Goal: Task Accomplishment & Management: Manage account settings

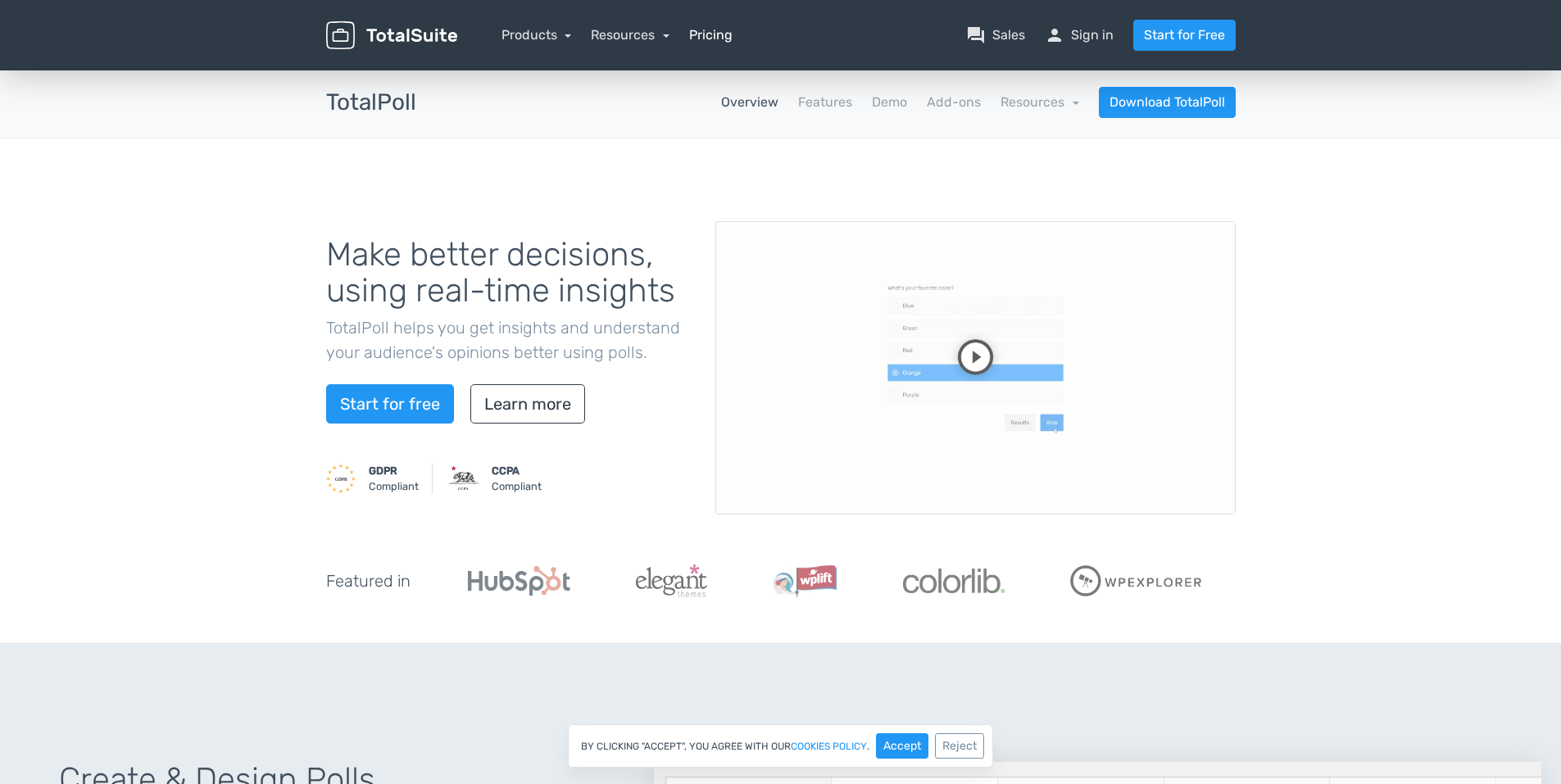
click at [692, 29] on link "Pricing" at bounding box center [710, 35] width 44 height 19
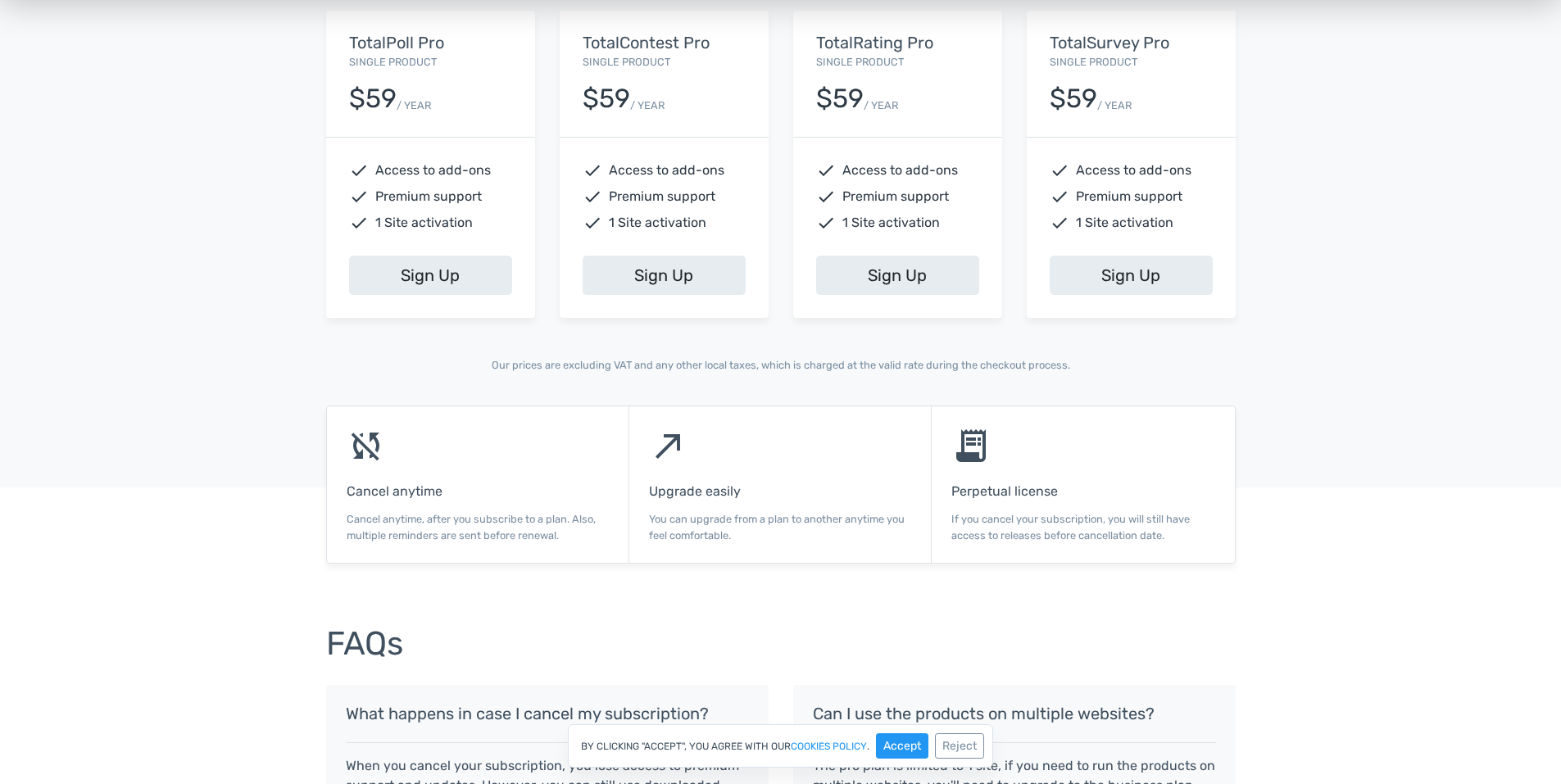
scroll to position [1147, 0]
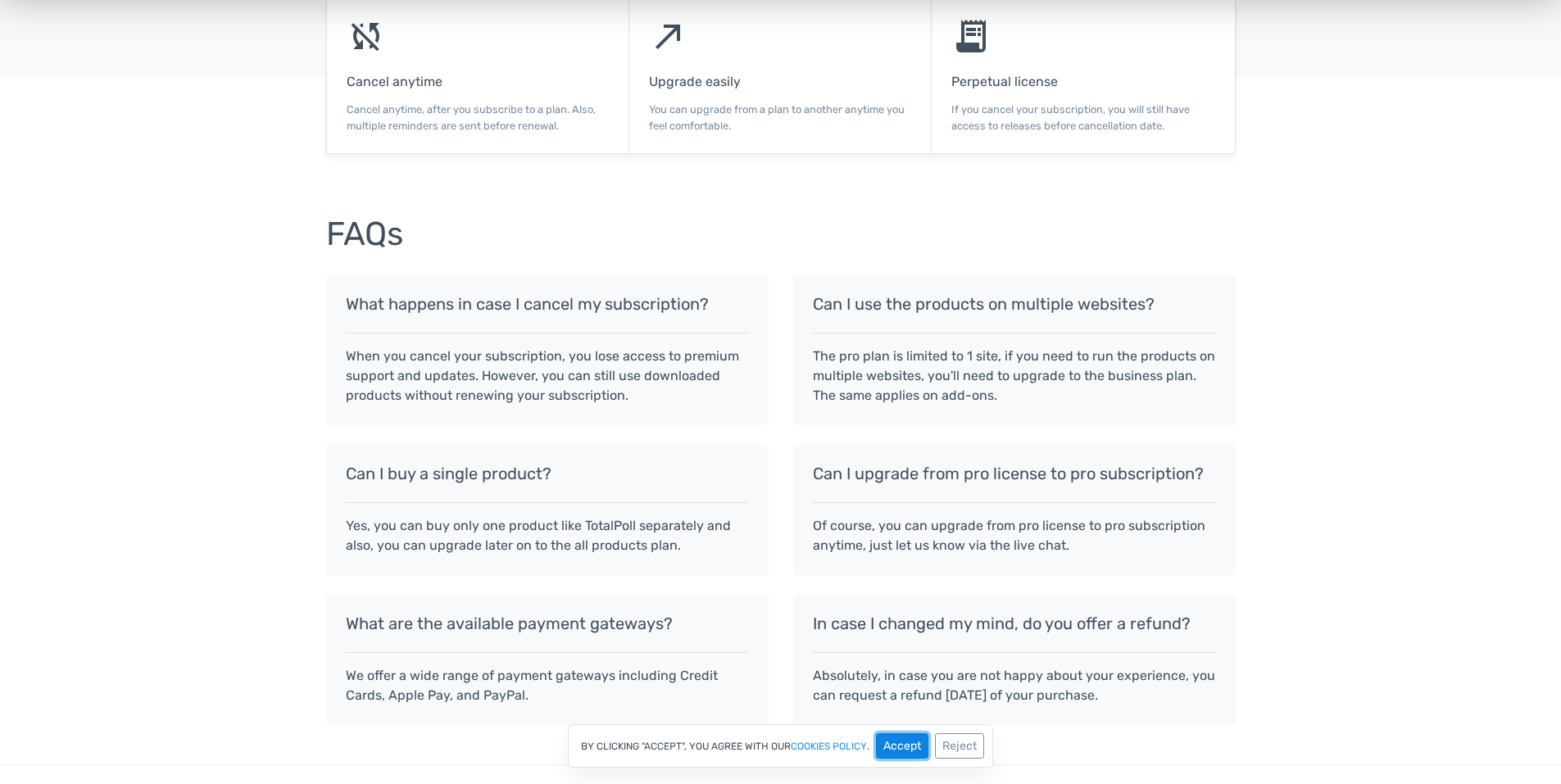
click at [893, 744] on button "Accept" at bounding box center [902, 746] width 53 height 25
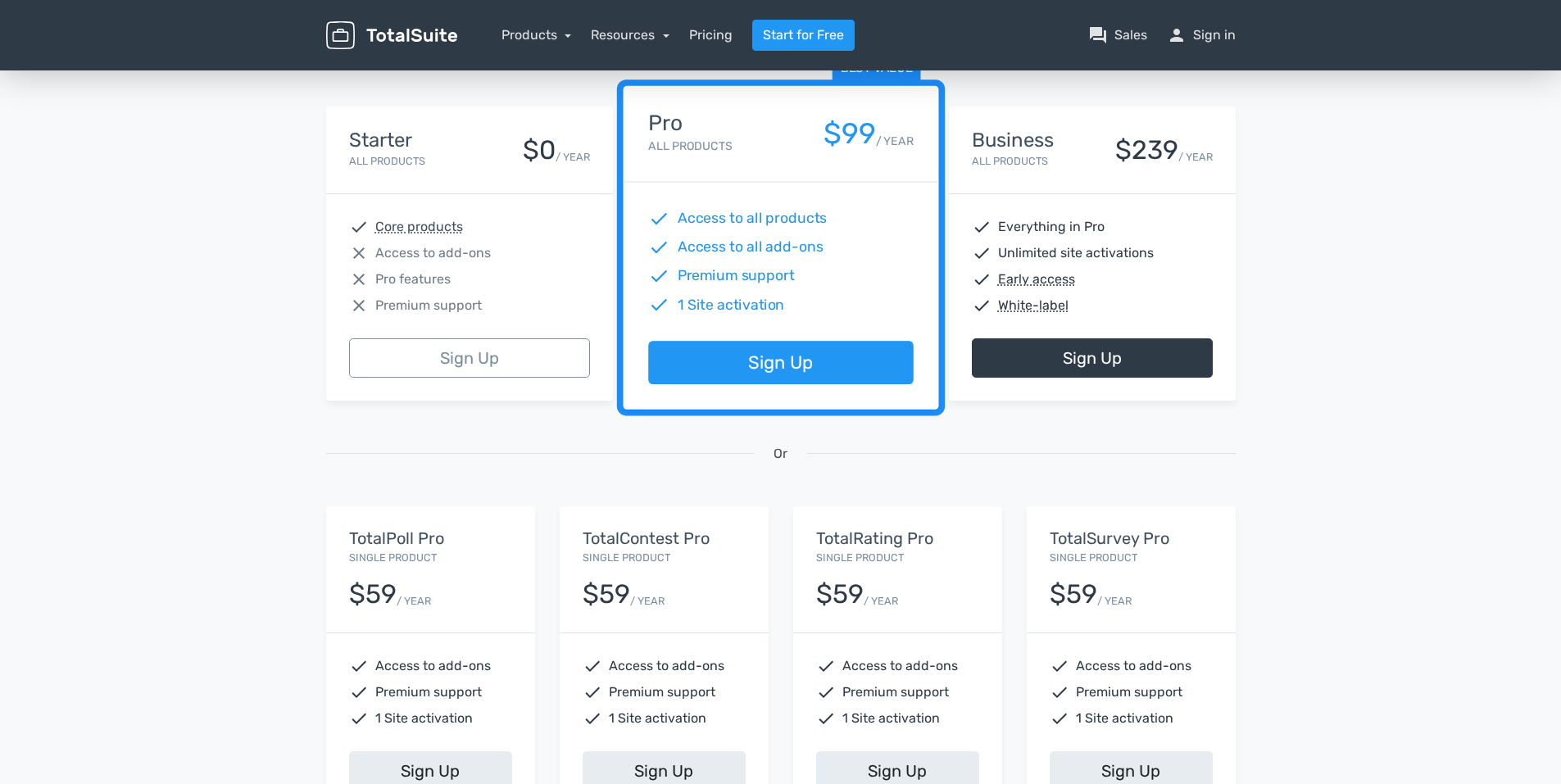
scroll to position [160, 0]
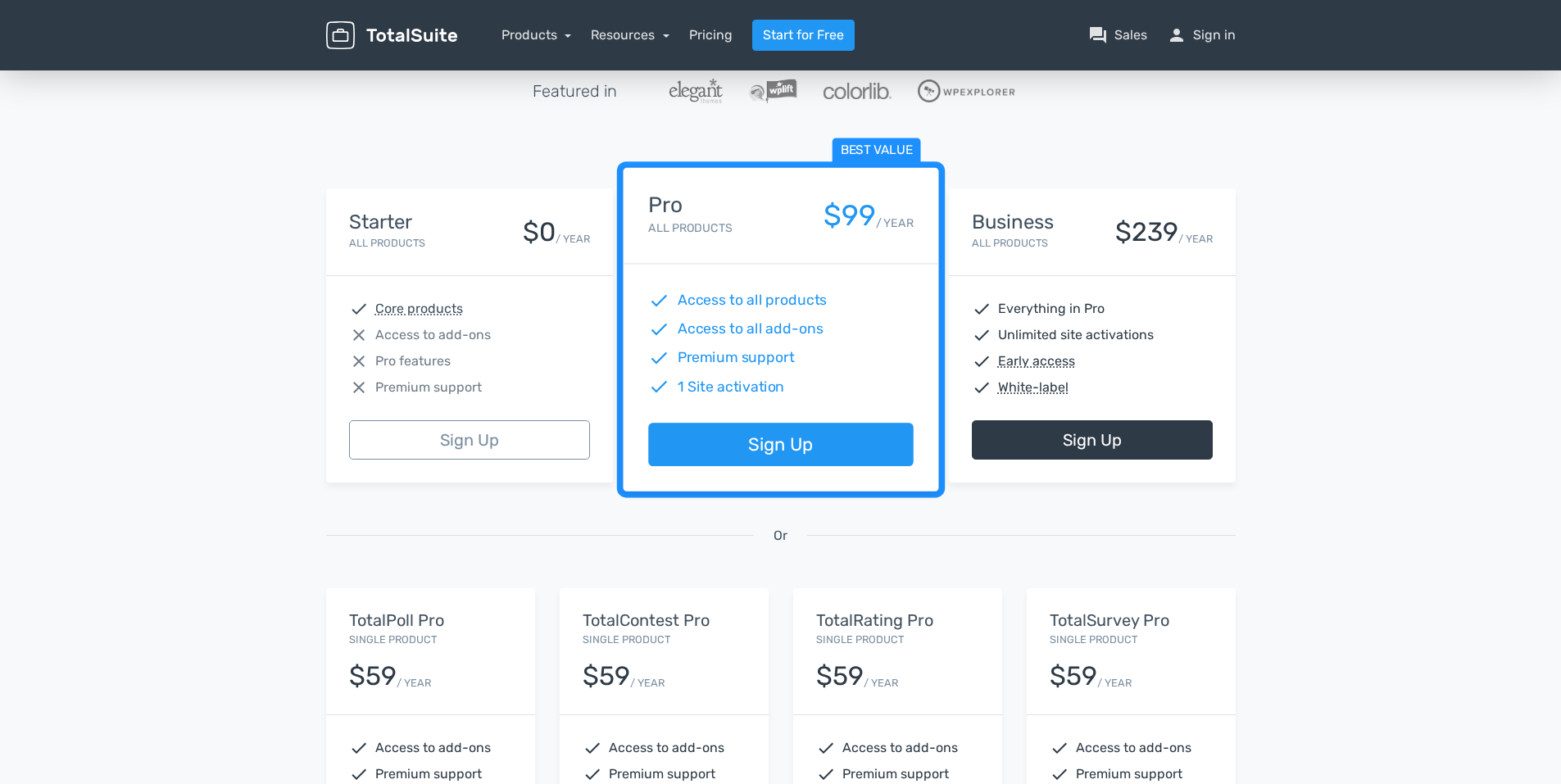
click at [1146, 320] on div "check Everything in Pro check Unlimited site activations check Early access che…" at bounding box center [1092, 348] width 287 height 144
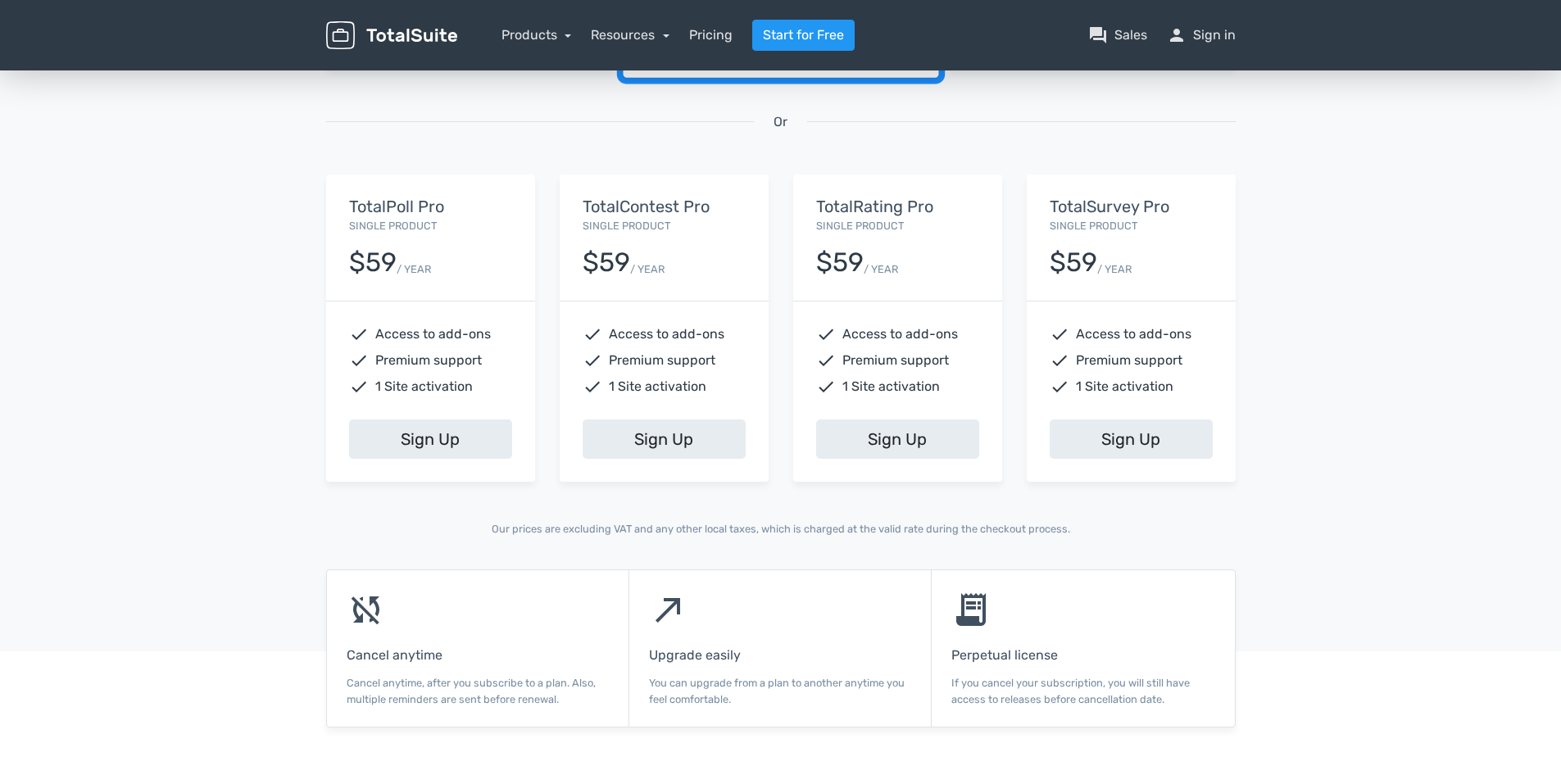
scroll to position [0, 0]
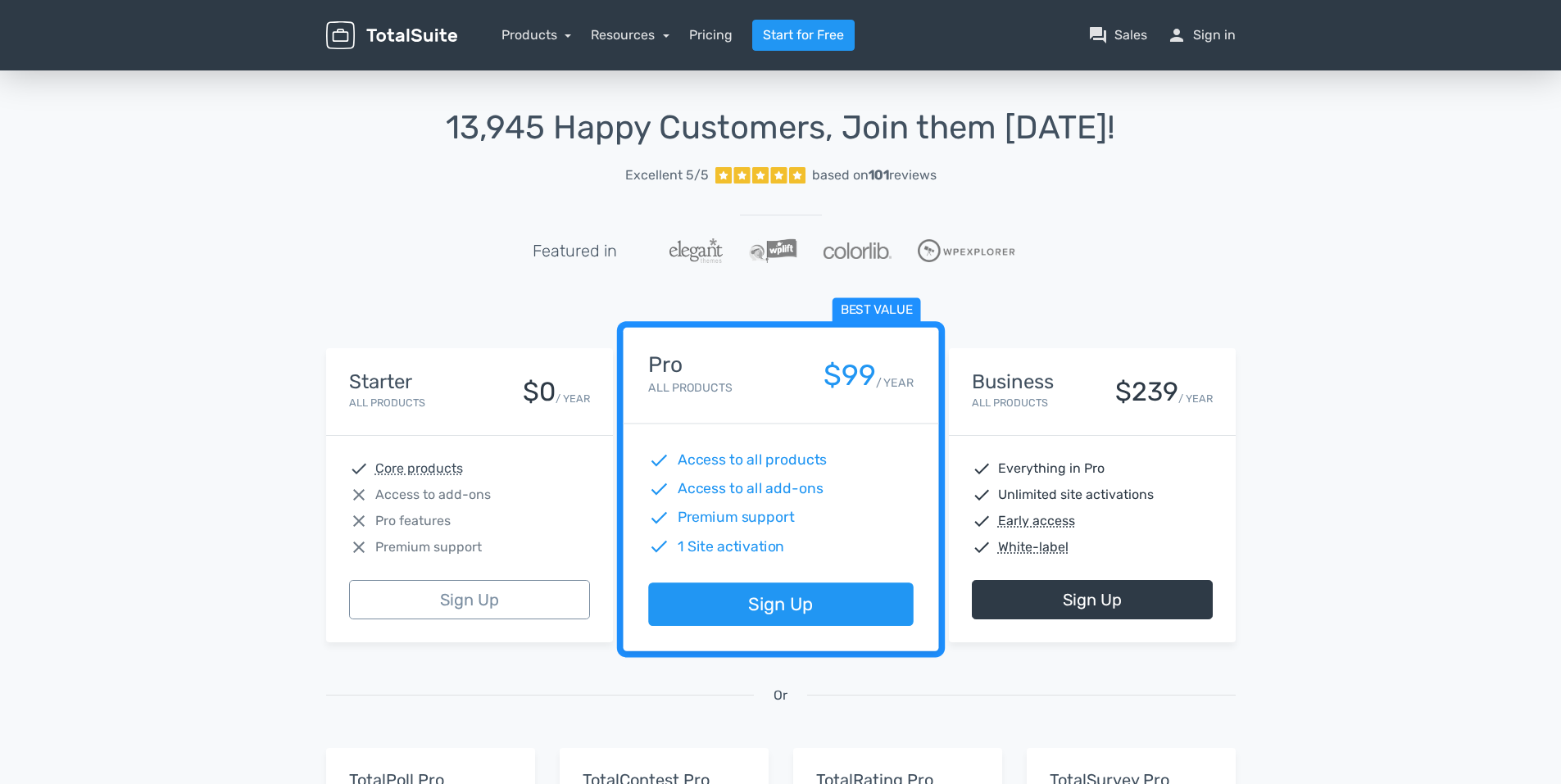
click at [530, 43] on div "Products TotalPoll WordPress Poll and Contest Plugin TotalContest WordPress Con…" at bounding box center [536, 35] width 70 height 19
click at [543, 35] on link "Products" at bounding box center [536, 35] width 70 height 16
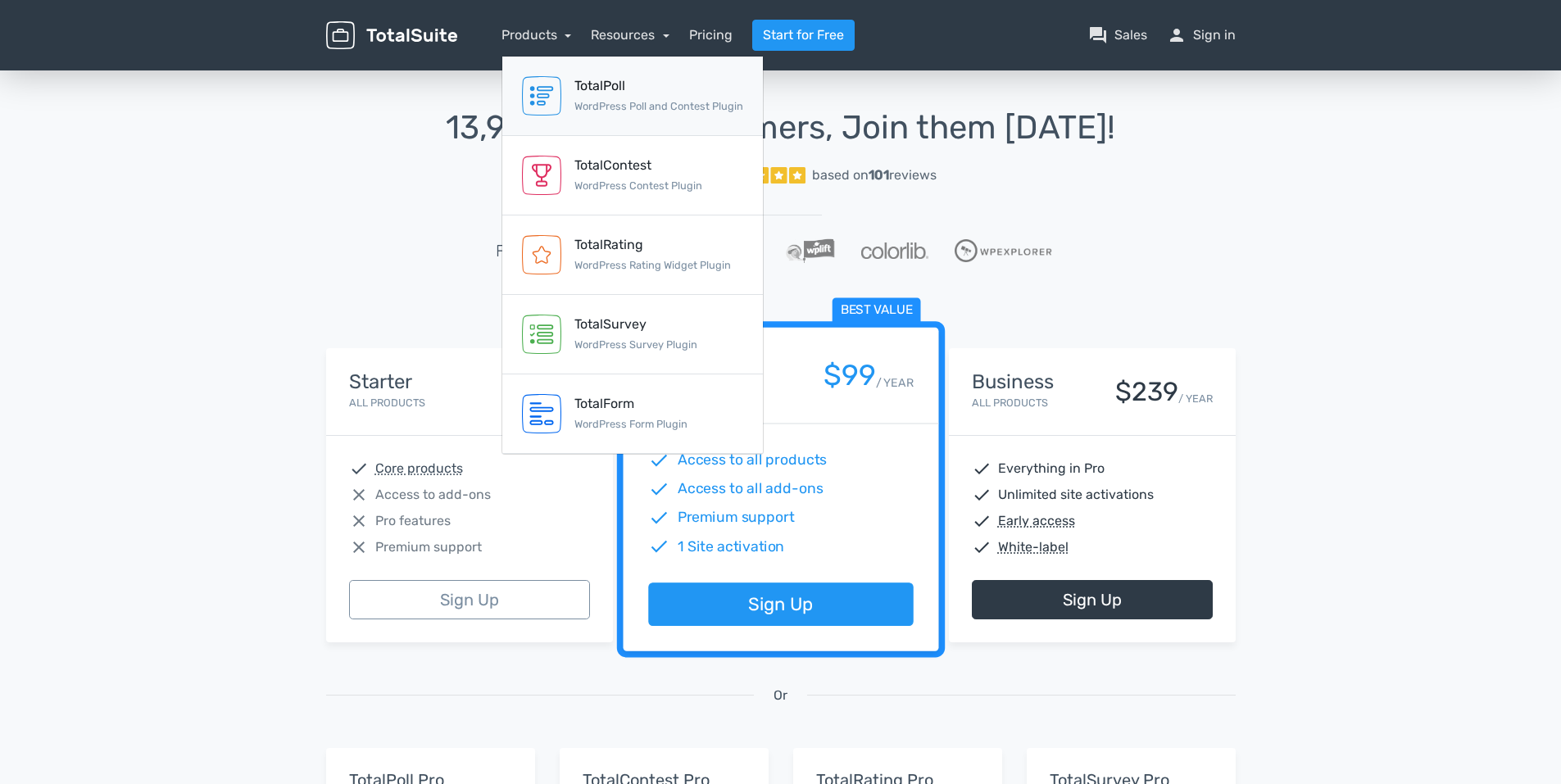
click at [599, 96] on div "TotalPoll WordPress Poll and Contest Plugin" at bounding box center [658, 95] width 168 height 39
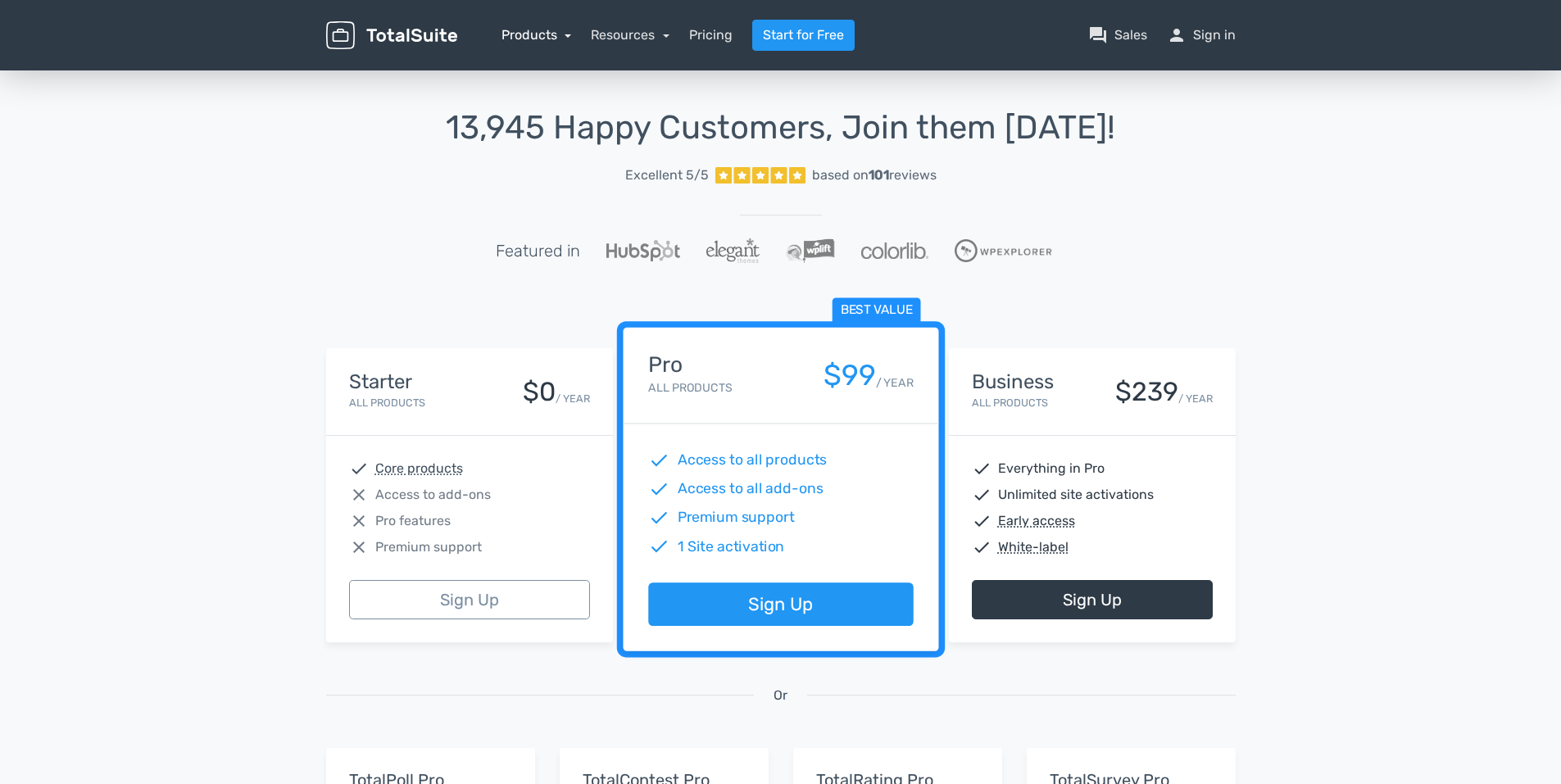
click at [555, 37] on link "Products" at bounding box center [536, 35] width 70 height 16
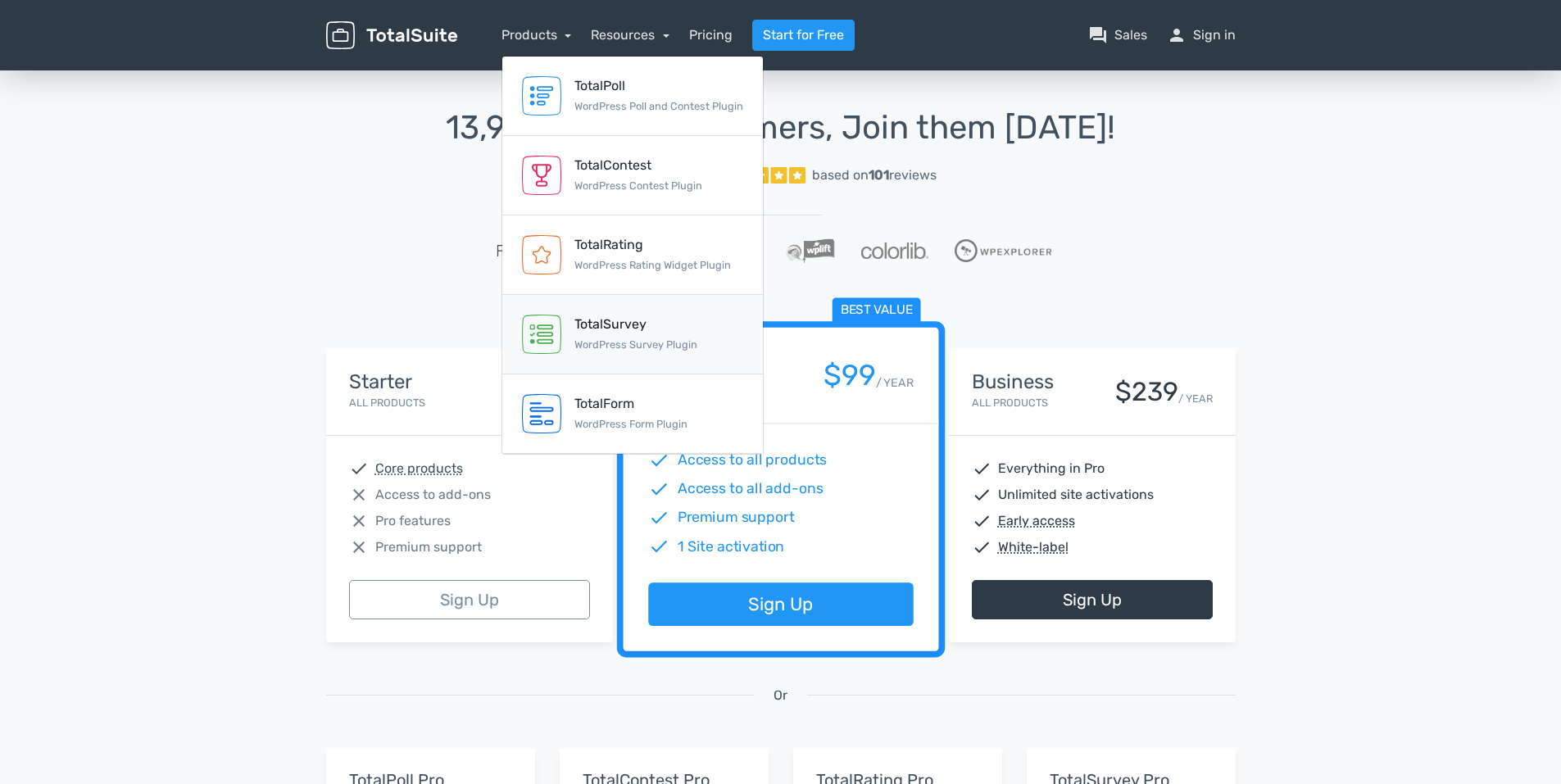
click at [621, 346] on small "WordPress Survey Plugin" at bounding box center [635, 344] width 123 height 13
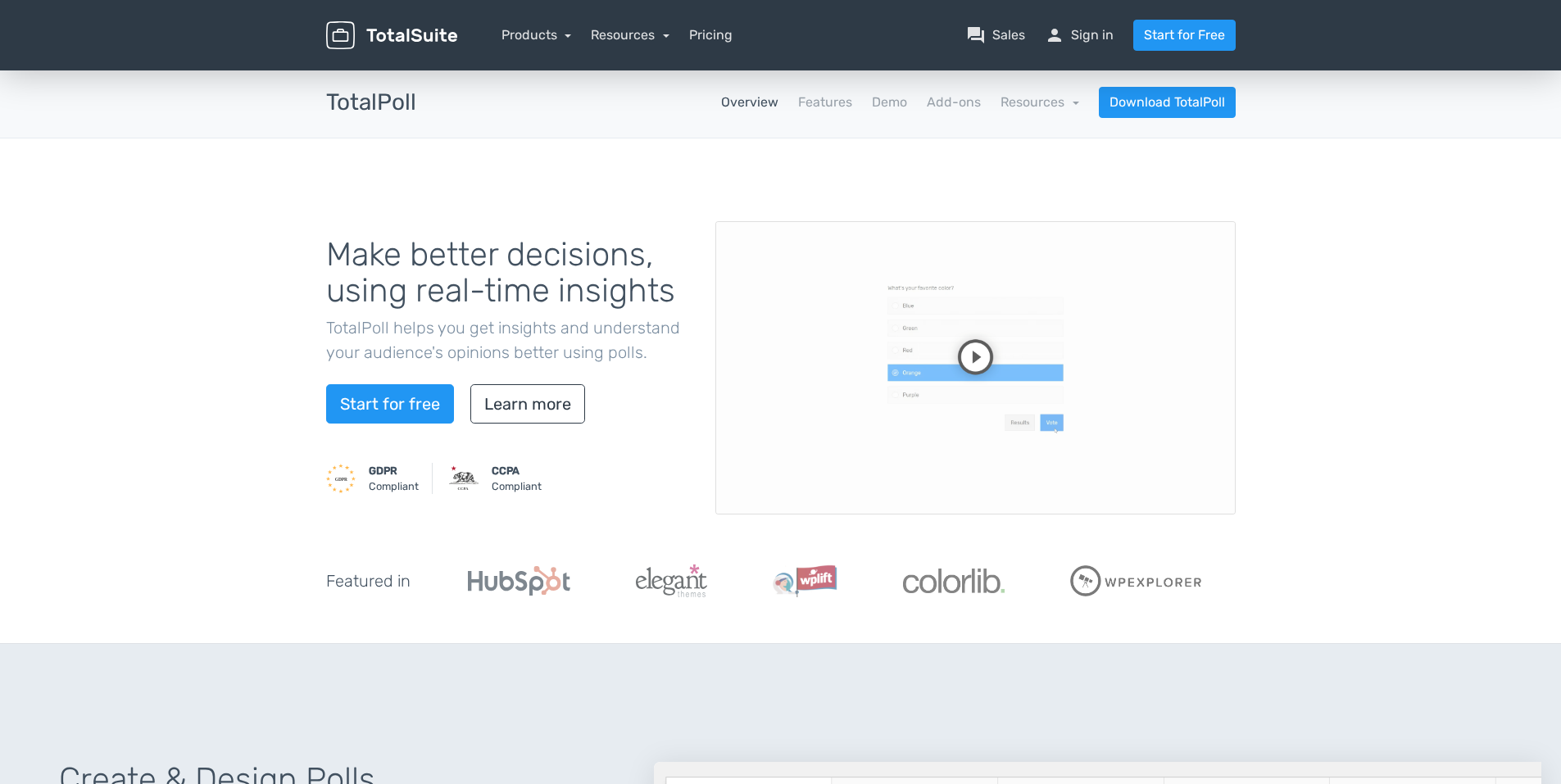
click at [981, 355] on video at bounding box center [975, 367] width 521 height 293
click at [485, 403] on link "Learn more" at bounding box center [527, 404] width 115 height 39
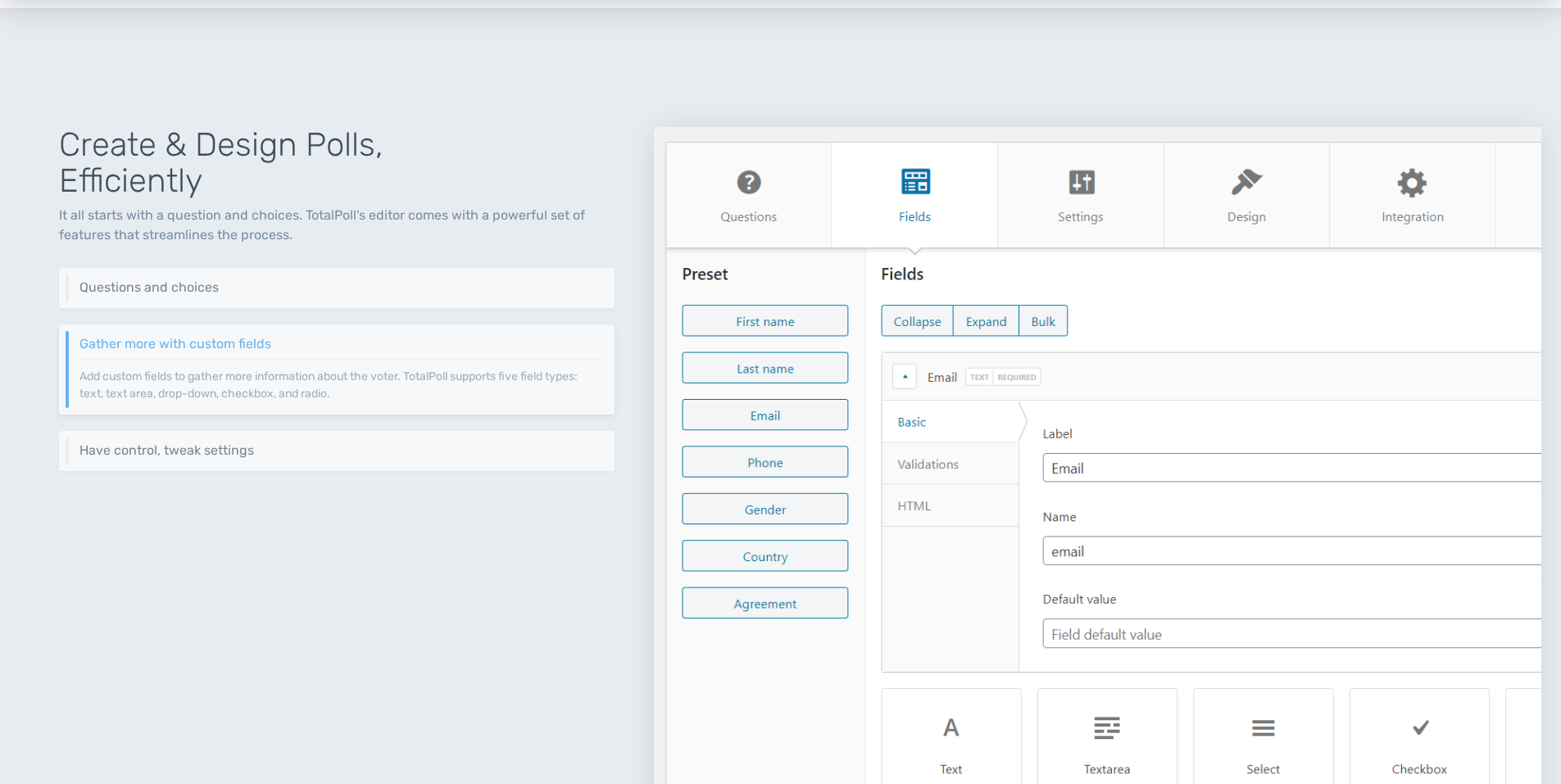
scroll to position [635, 0]
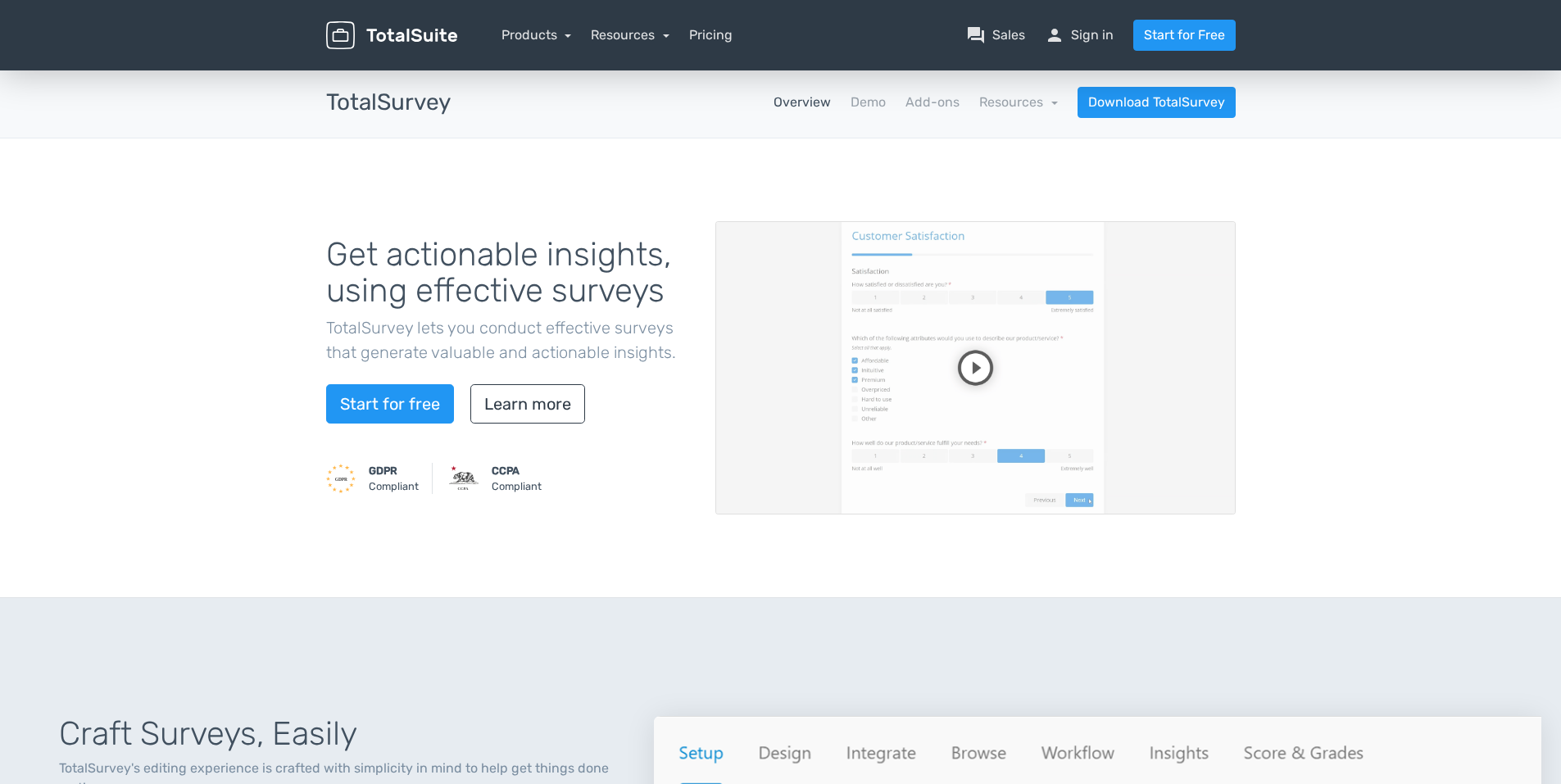
click at [975, 368] on video at bounding box center [975, 367] width 521 height 293
click at [542, 34] on link "Products" at bounding box center [536, 35] width 70 height 16
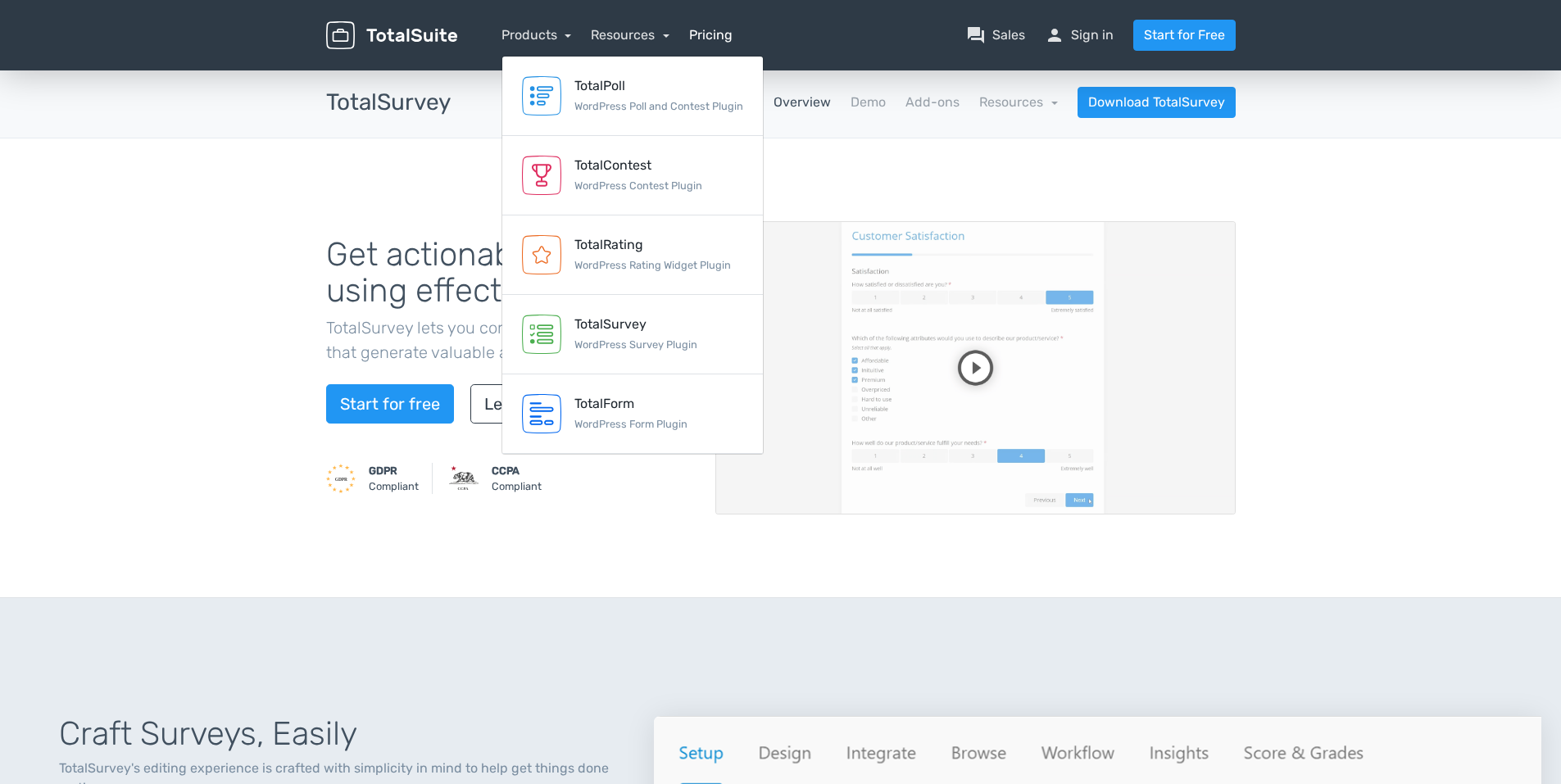
click at [713, 39] on link "Pricing" at bounding box center [710, 35] width 44 height 19
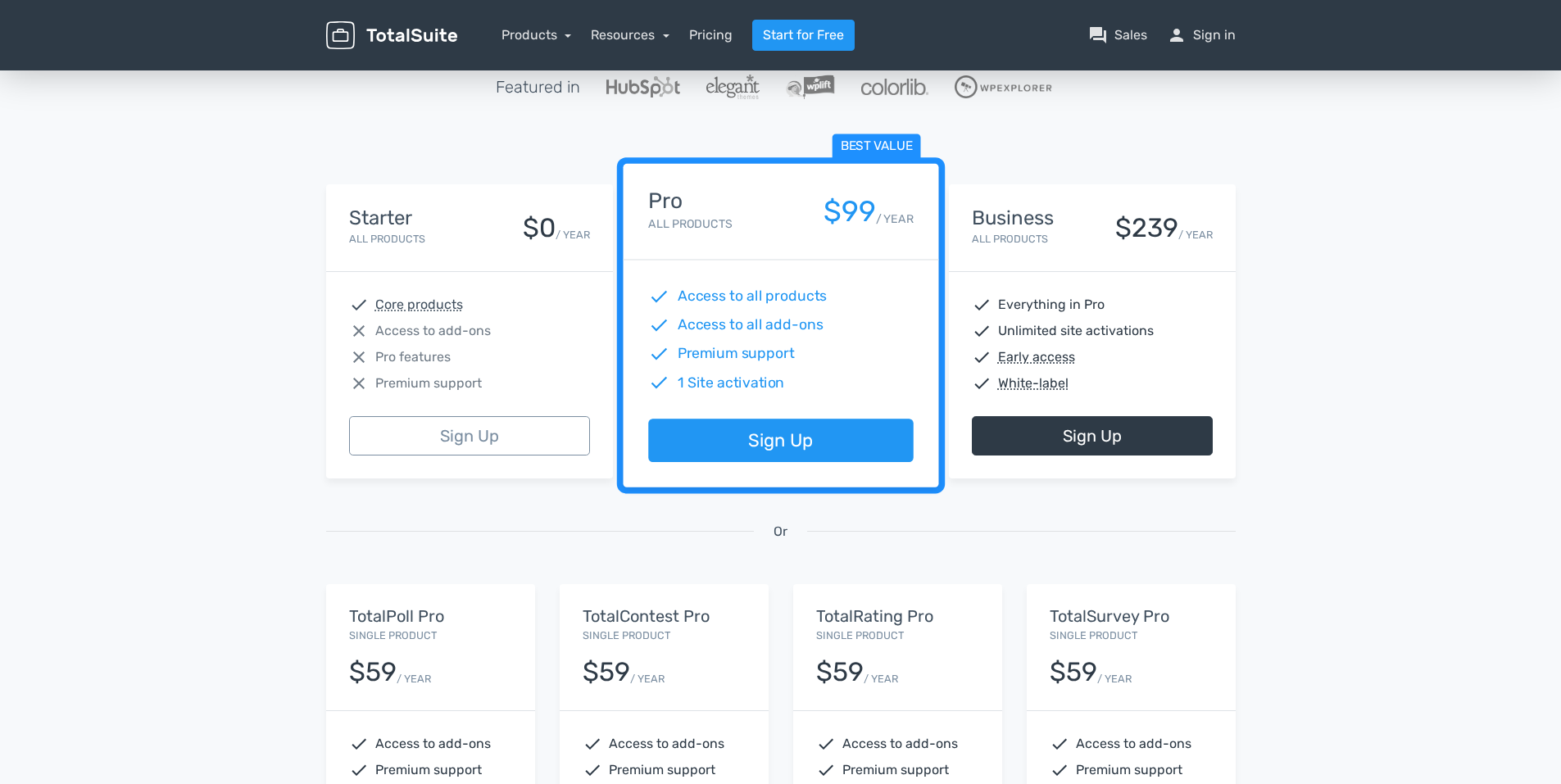
scroll to position [82, 0]
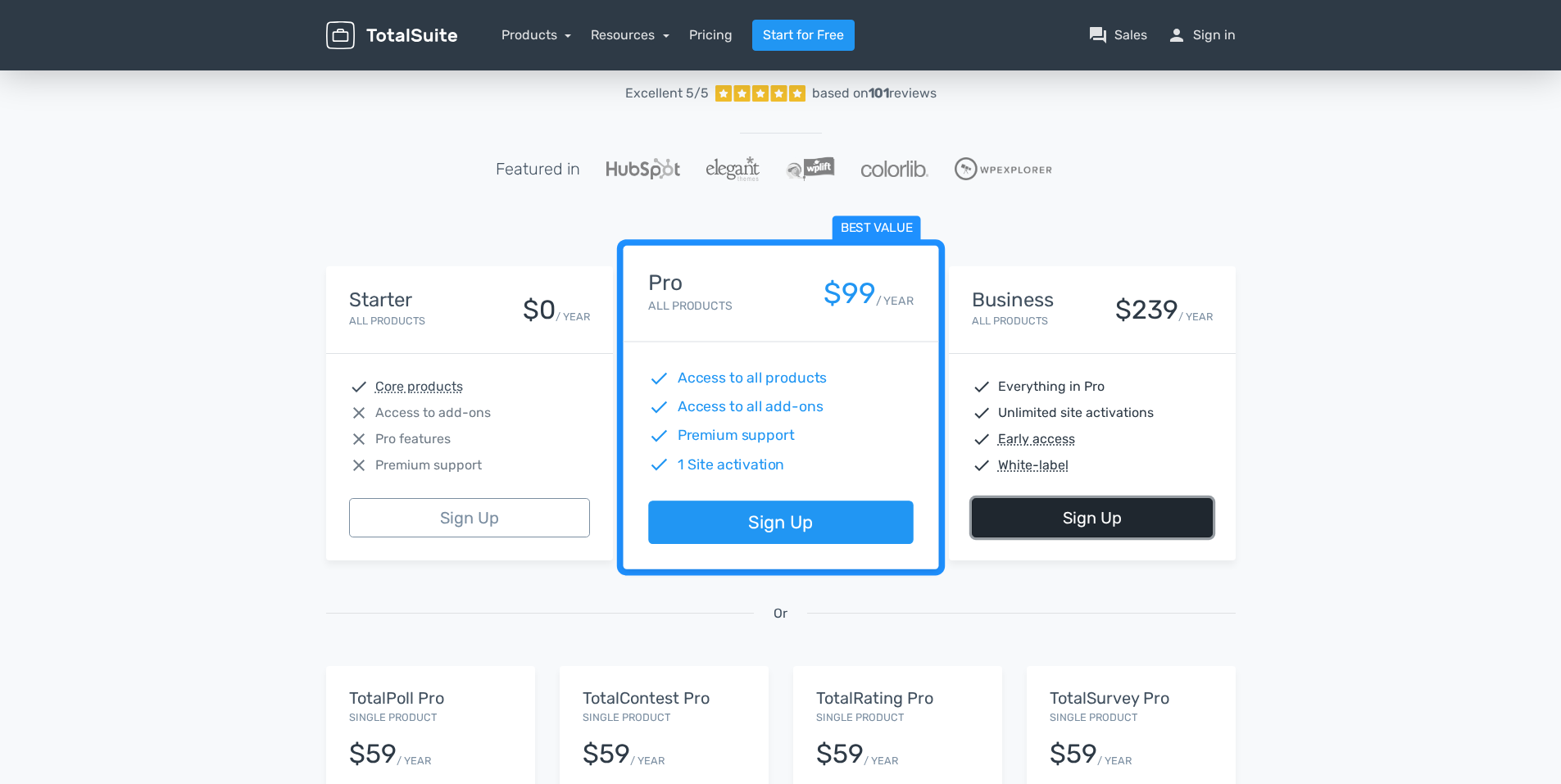
click at [1066, 513] on link "Sign Up" at bounding box center [1093, 517] width 241 height 39
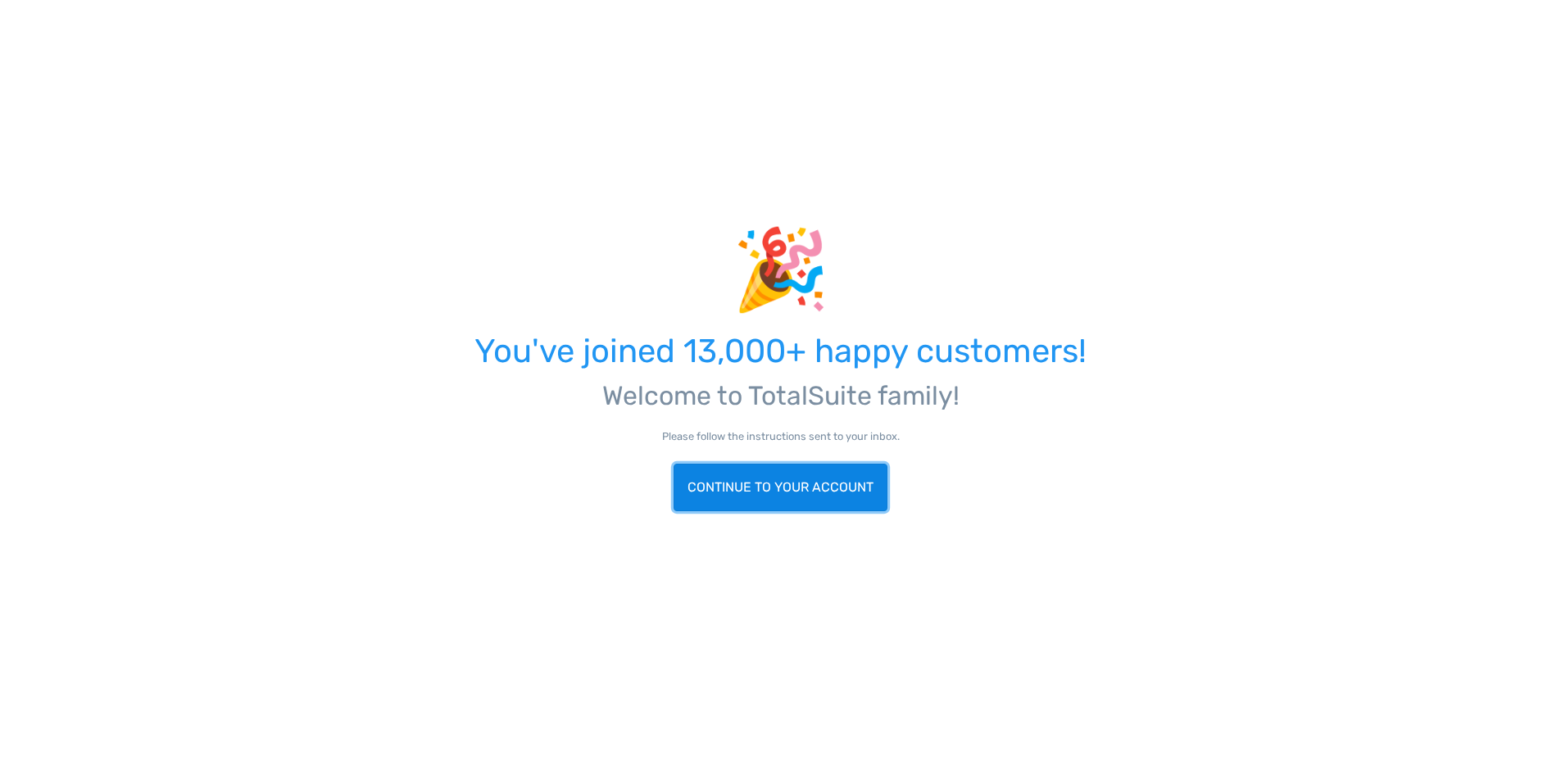
click at [754, 478] on link "Continue to your account" at bounding box center [780, 487] width 214 height 48
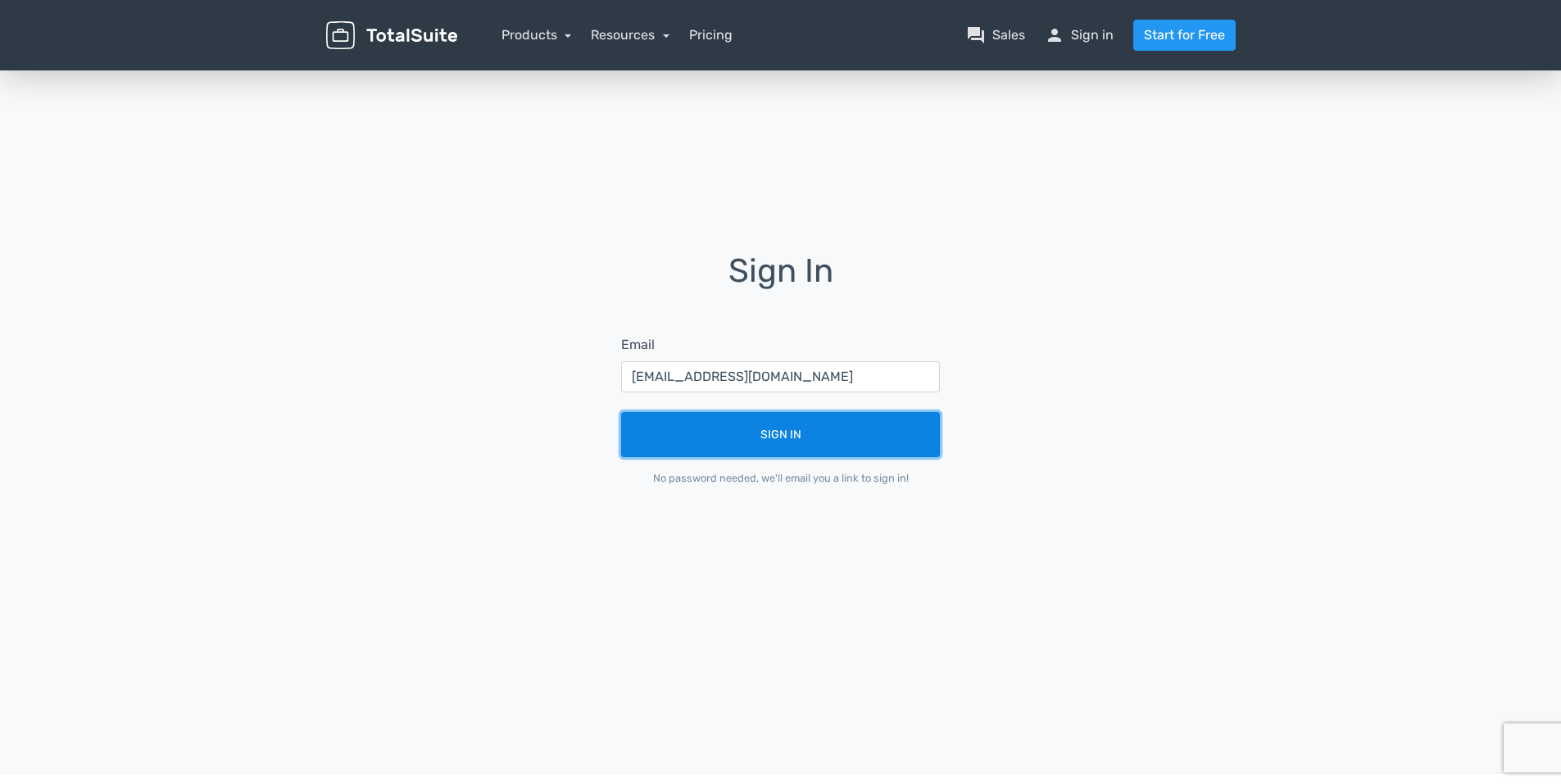
click at [795, 442] on button "Sign In" at bounding box center [780, 435] width 319 height 45
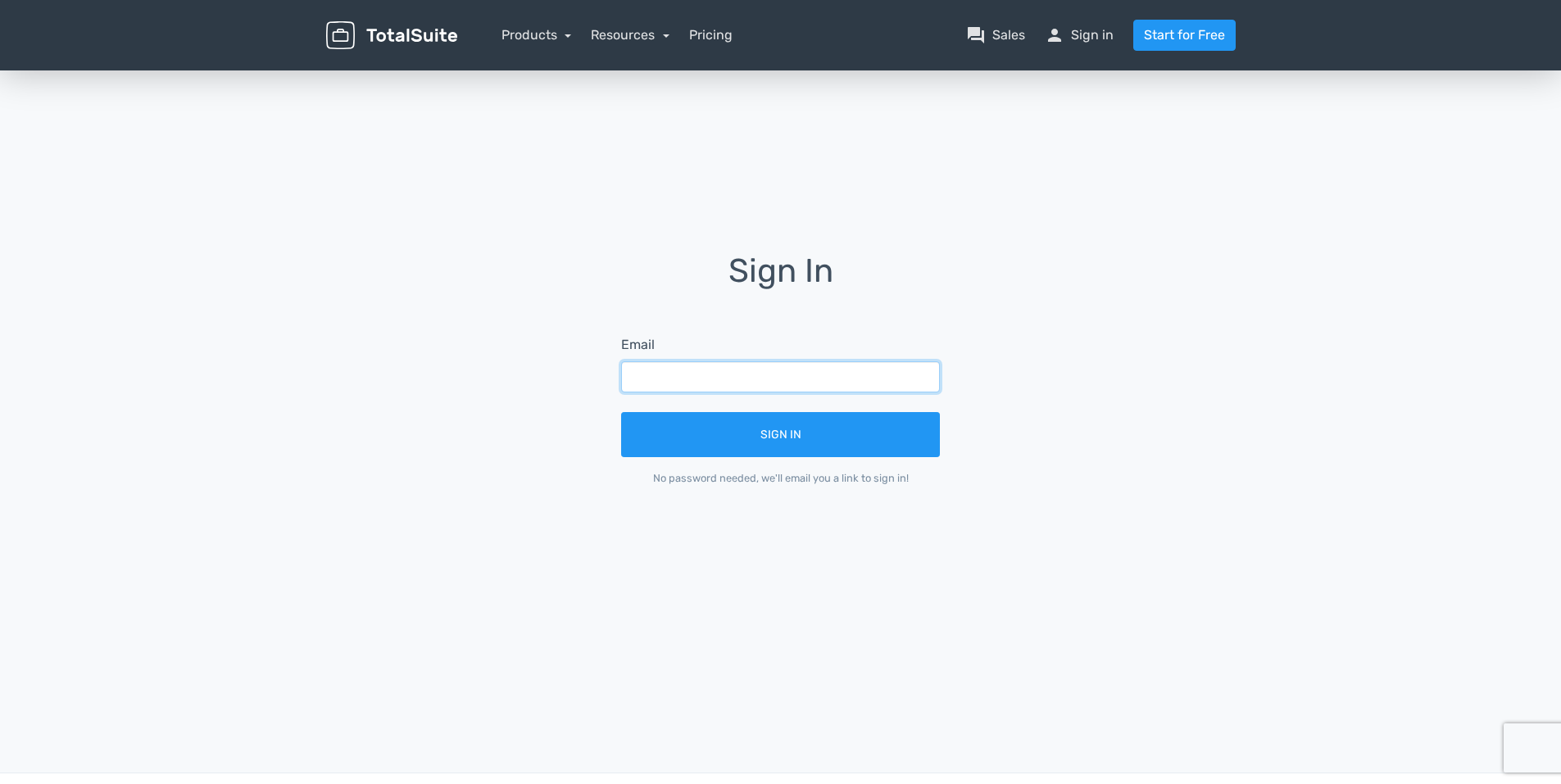
click at [724, 383] on input "text" at bounding box center [780, 376] width 319 height 31
type input "lammeyjf@gmail.com"
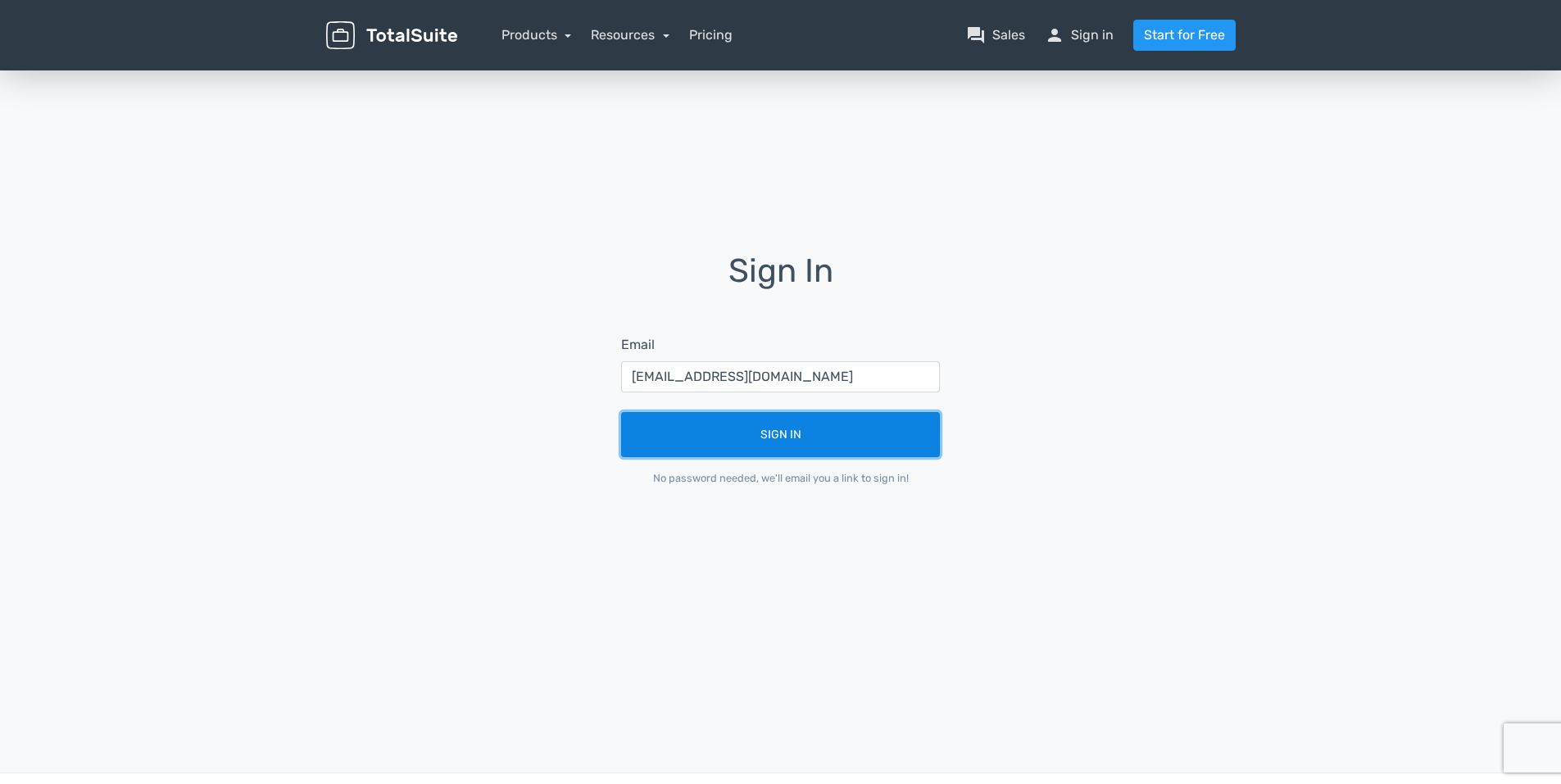
click at [775, 433] on button "Sign In" at bounding box center [780, 435] width 319 height 45
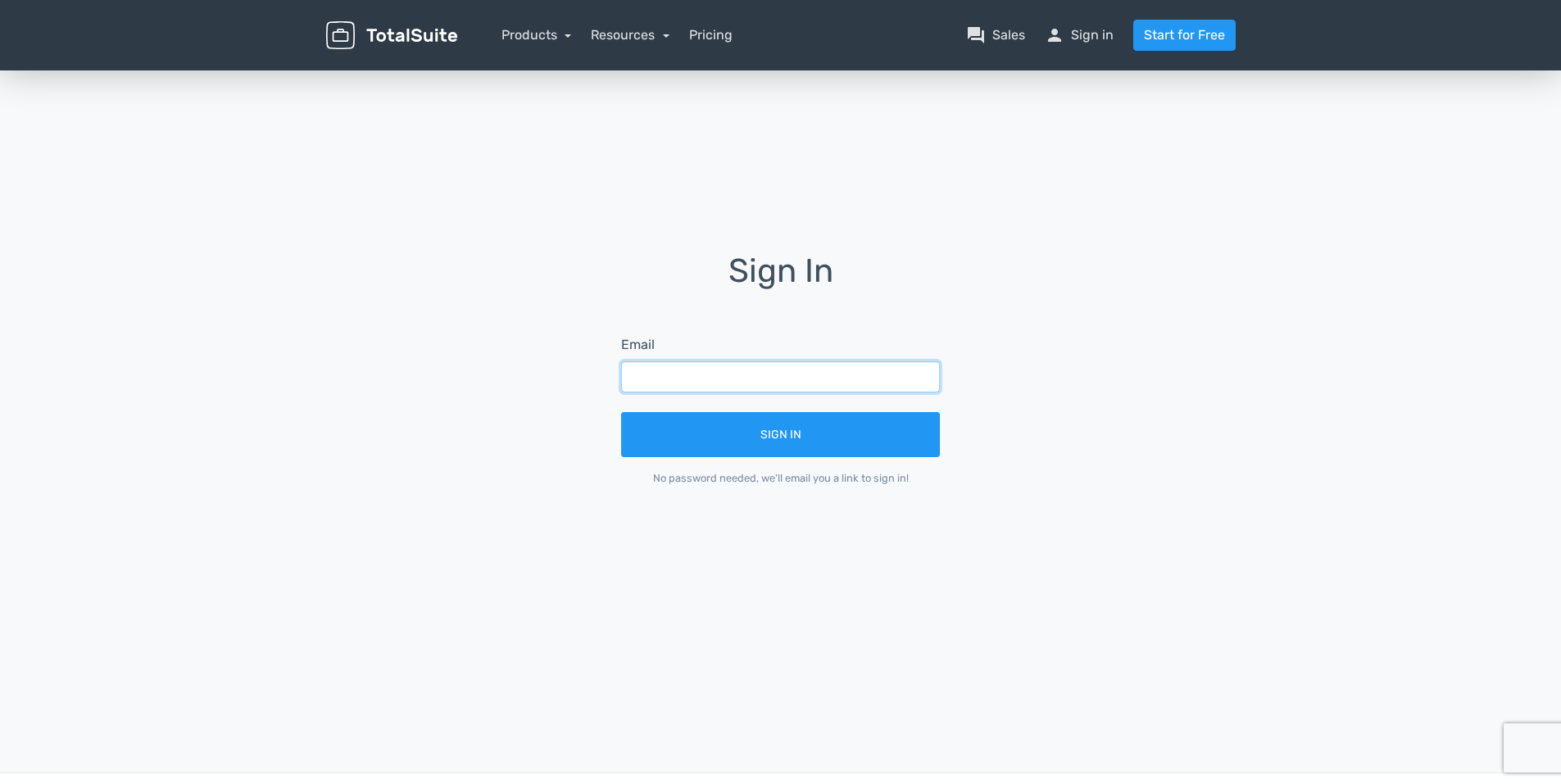
click at [711, 374] on input "text" at bounding box center [780, 376] width 319 height 31
type input "[EMAIL_ADDRESS][DOMAIN_NAME]"
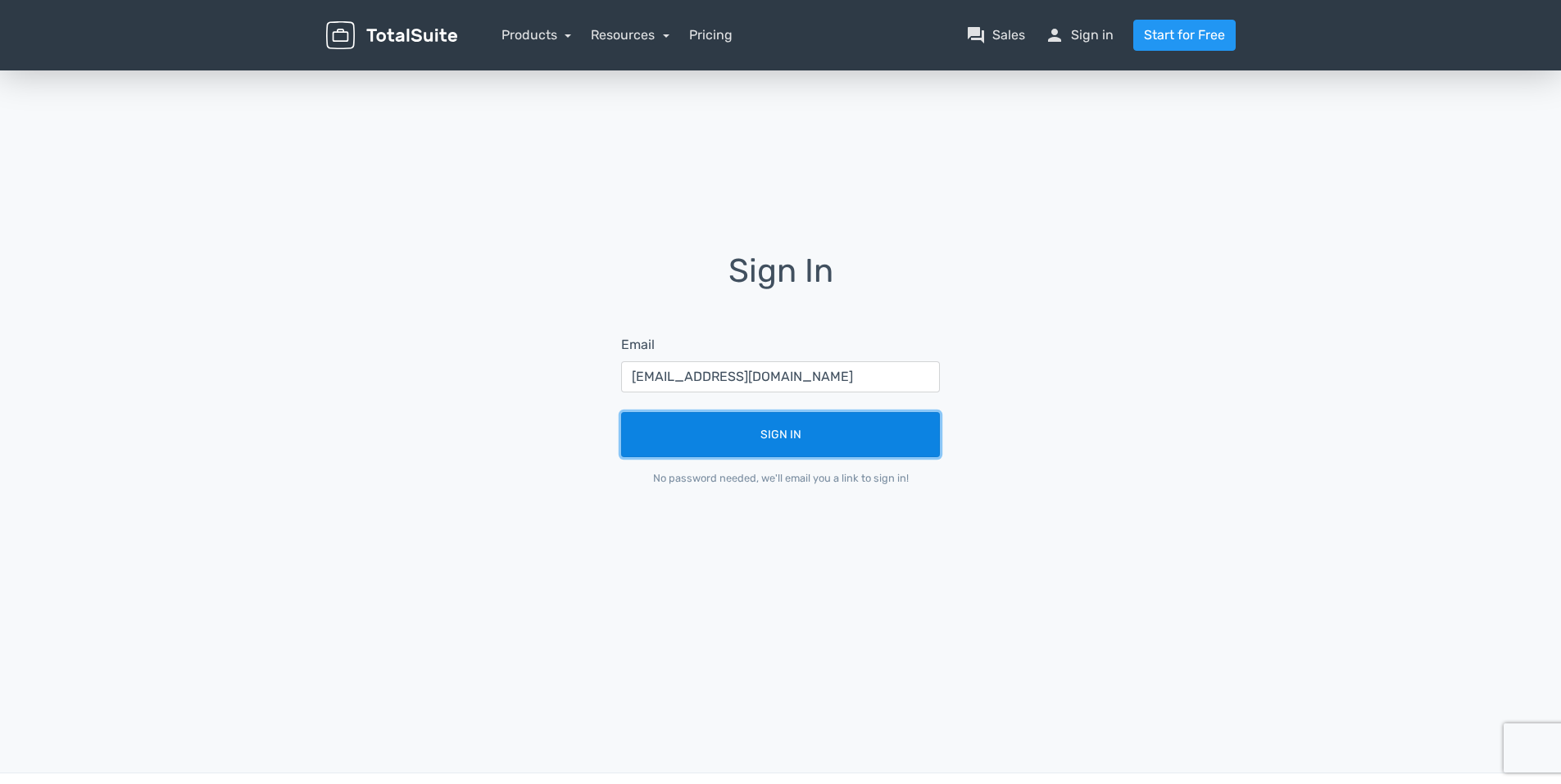
click at [801, 430] on button "Sign In" at bounding box center [780, 435] width 319 height 45
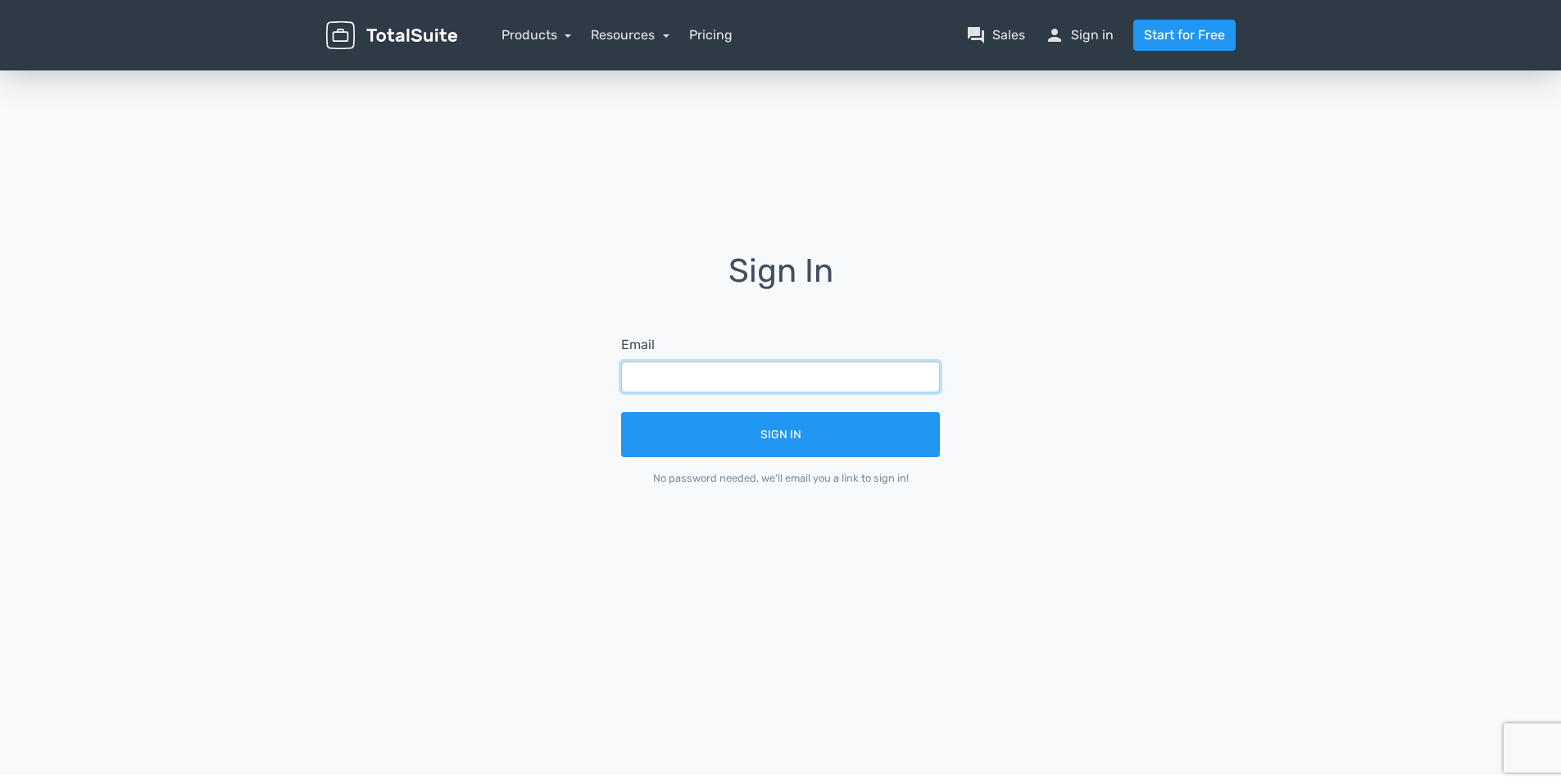
click at [718, 375] on input "text" at bounding box center [780, 376] width 319 height 31
type input "[EMAIL_ADDRESS][DOMAIN_NAME]"
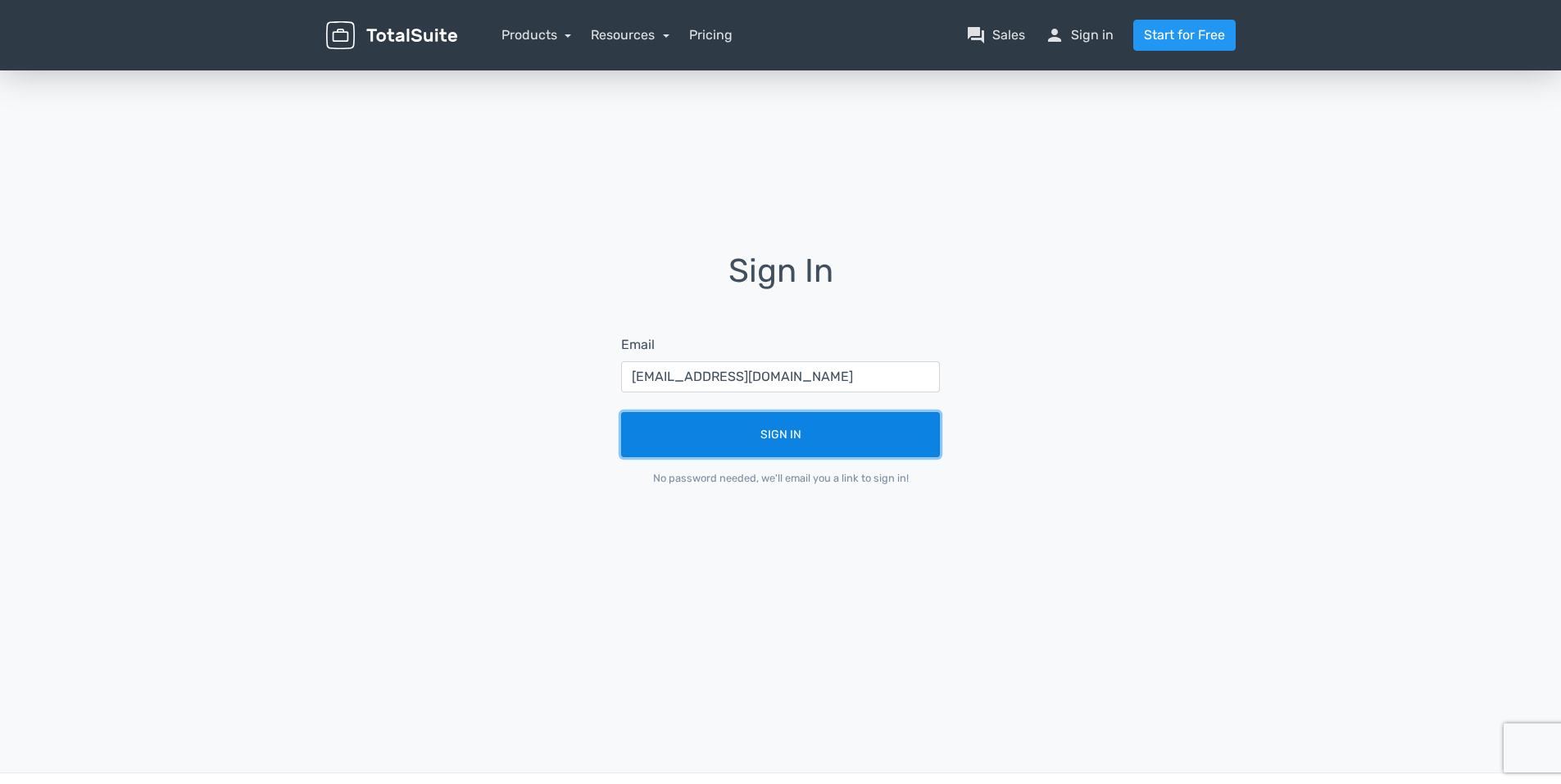
click at [750, 428] on button "Sign In" at bounding box center [780, 435] width 319 height 45
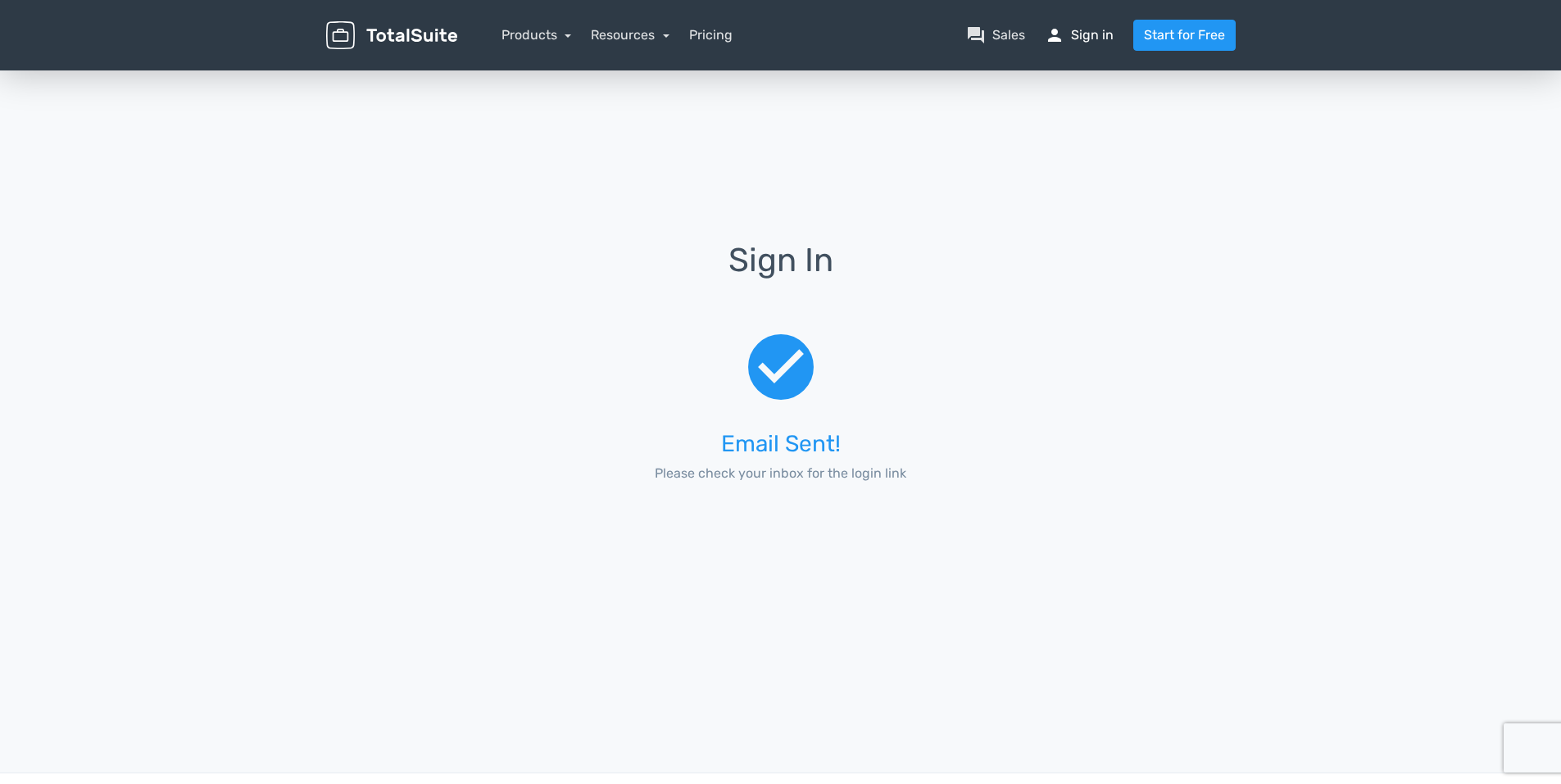
click at [1097, 31] on link "person Sign in" at bounding box center [1078, 35] width 69 height 19
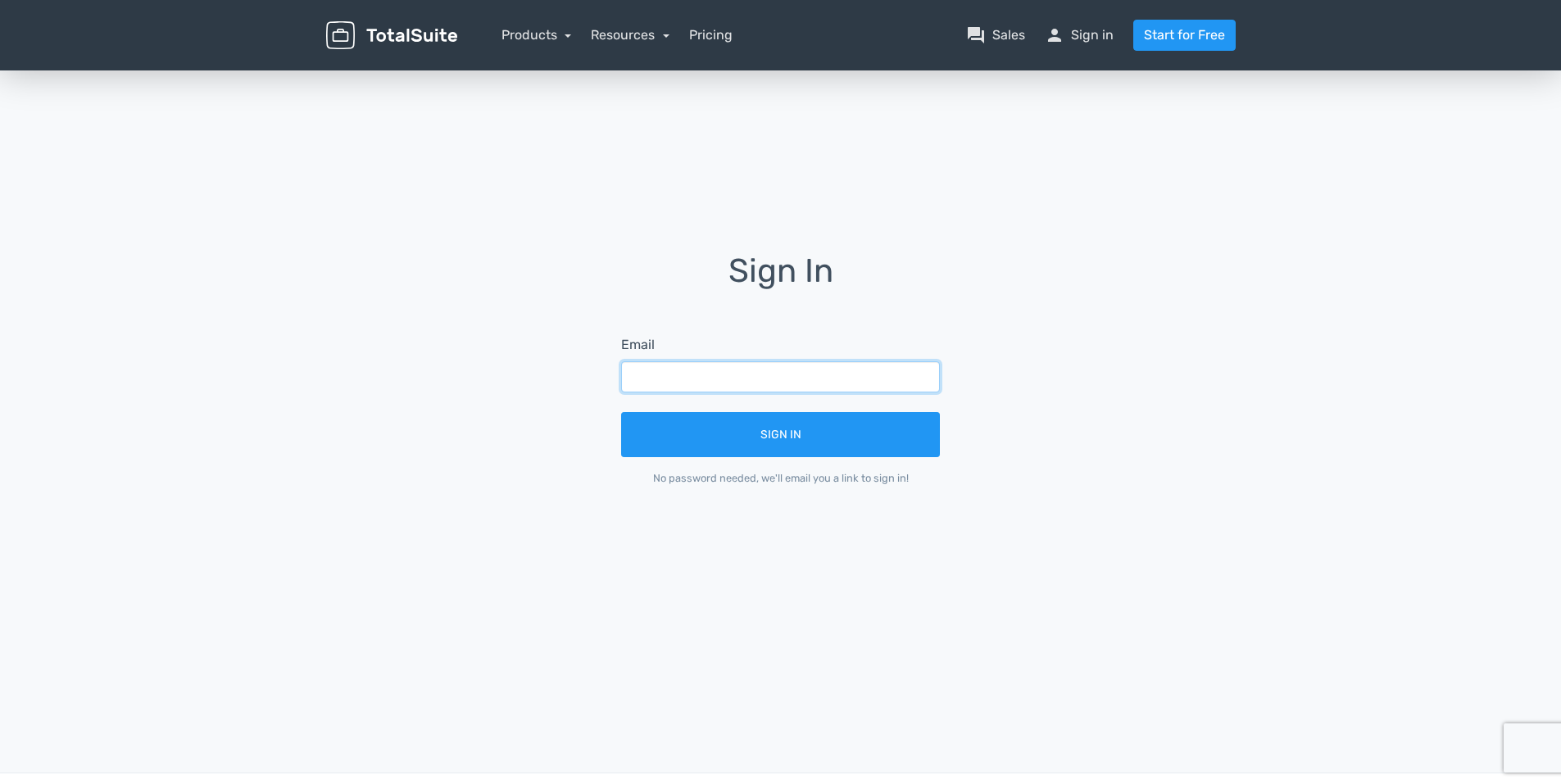
click at [642, 374] on input "text" at bounding box center [780, 376] width 319 height 31
type input "[EMAIL_ADDRESS][DOMAIN_NAME]"
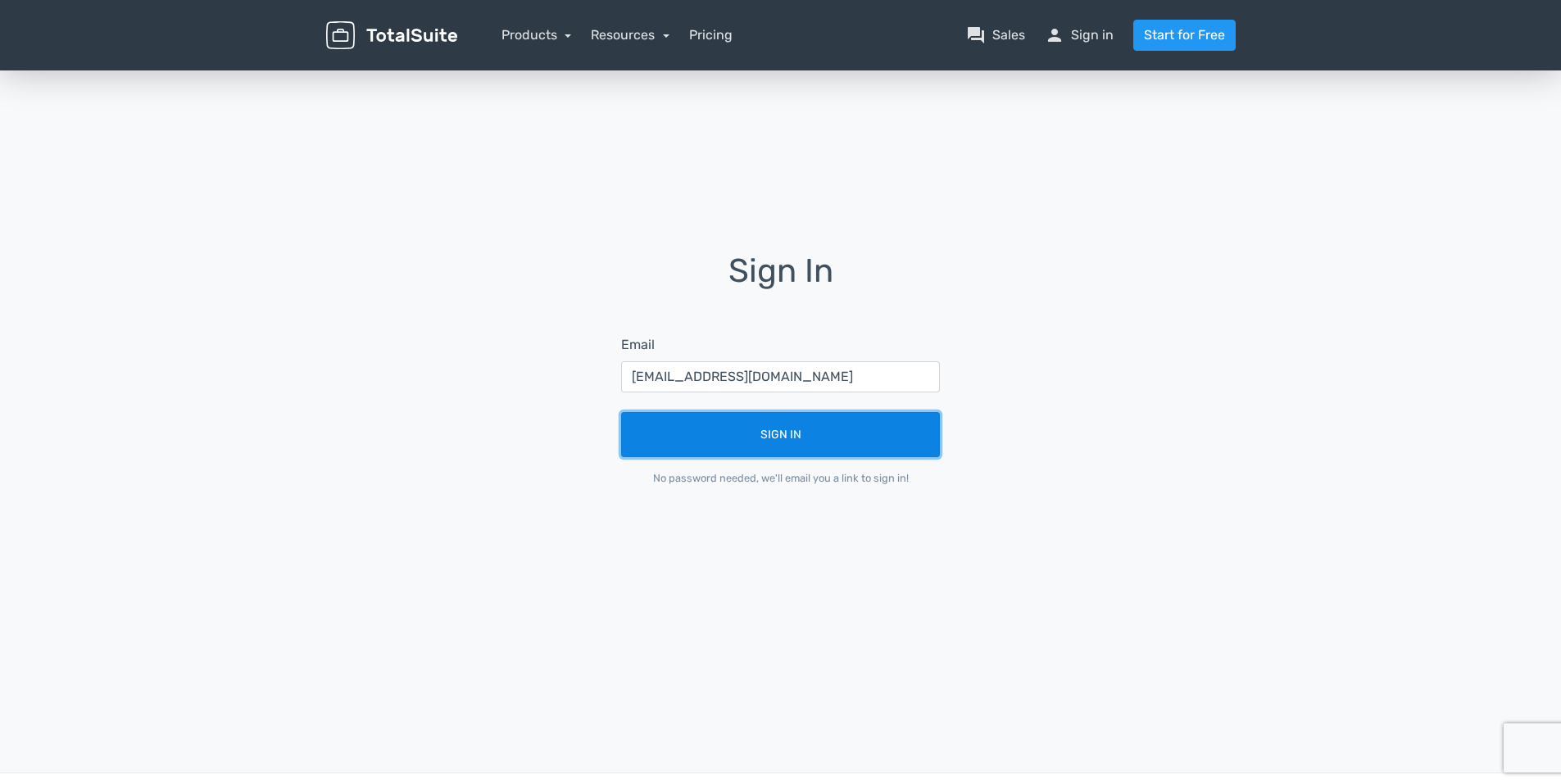
click at [760, 440] on button "Sign In" at bounding box center [780, 435] width 319 height 45
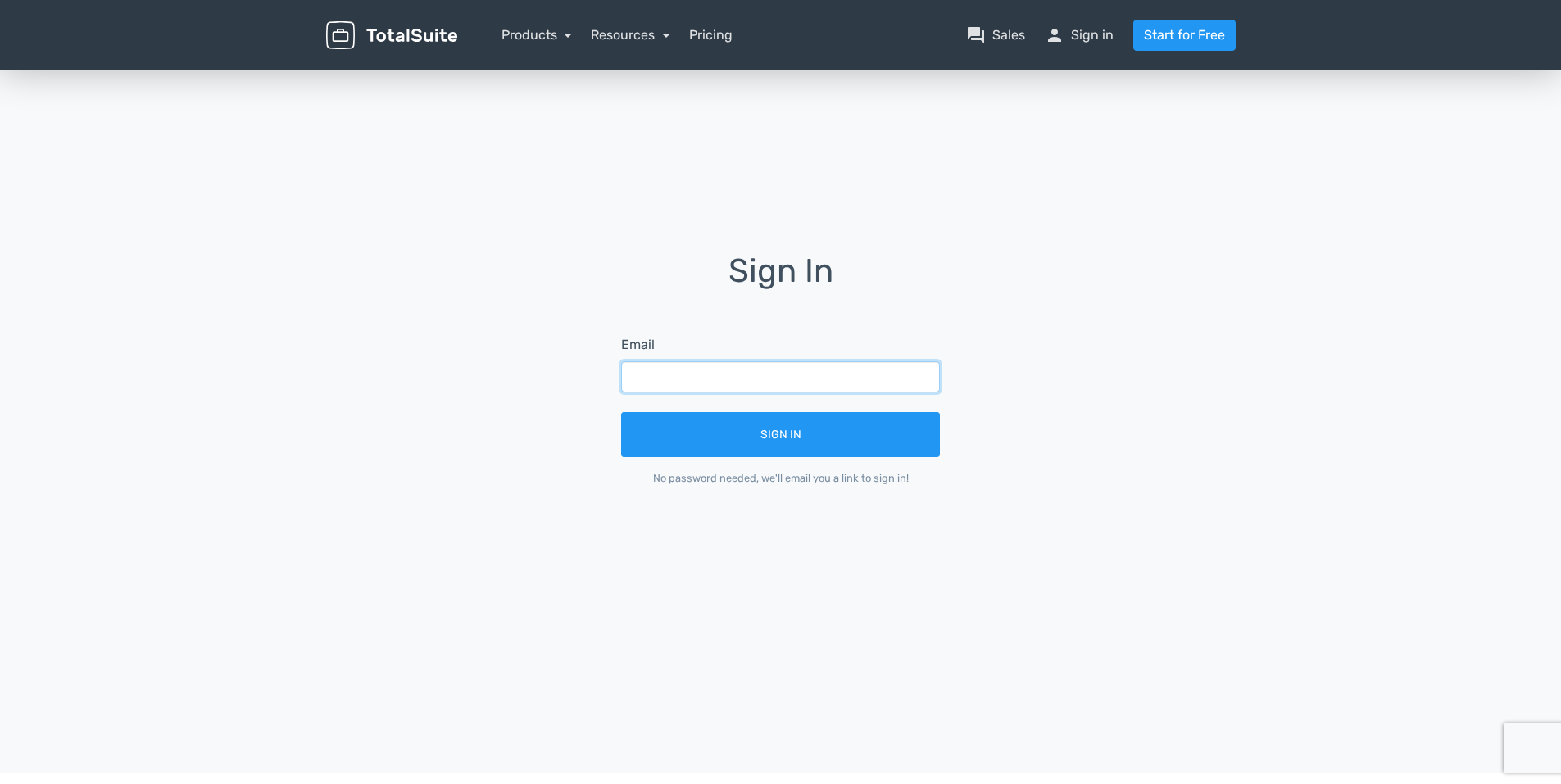
click at [772, 374] on input "text" at bounding box center [780, 376] width 319 height 31
type input "lammeyjf@gmail.com"
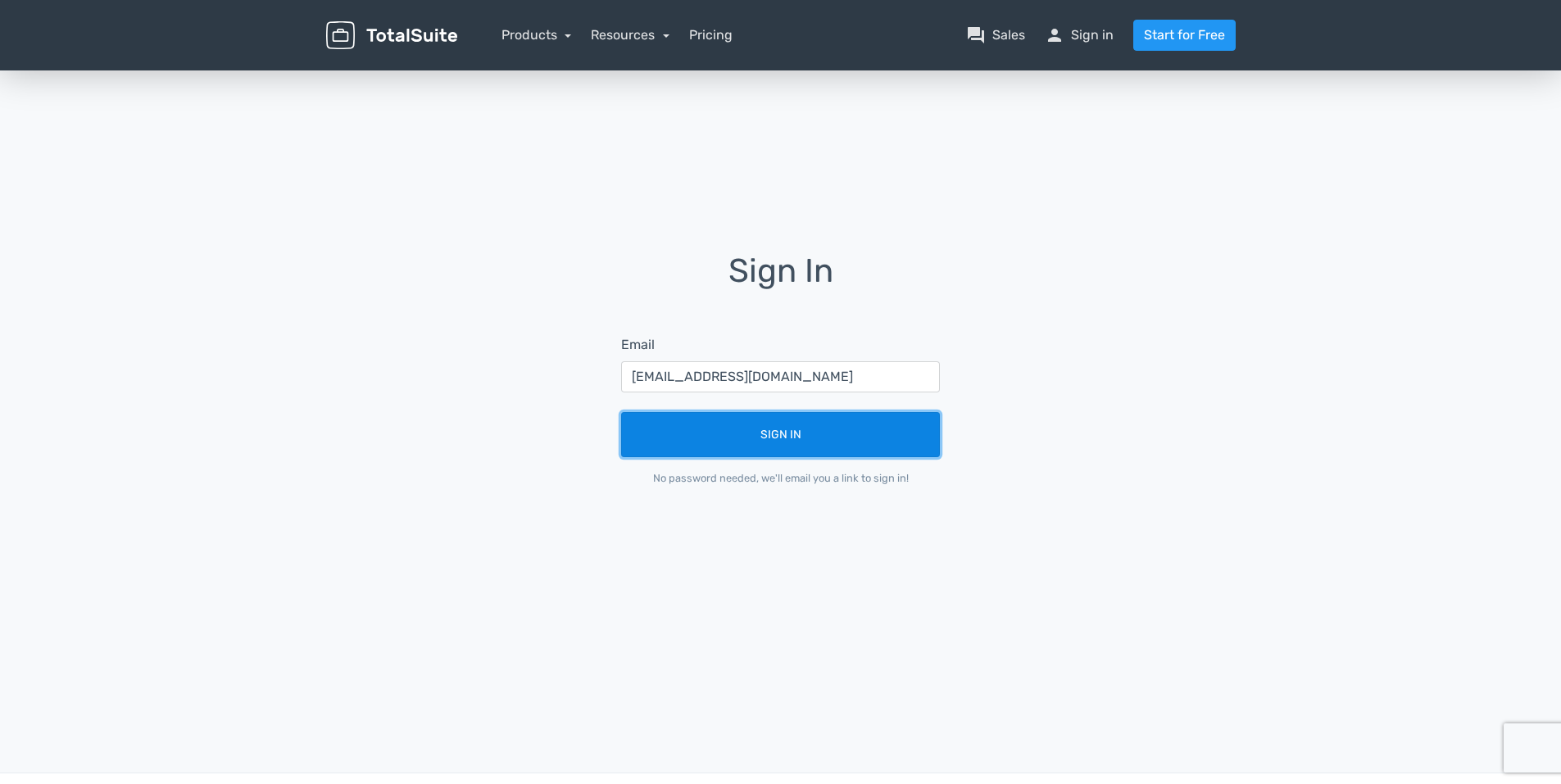
click at [794, 427] on button "Sign In" at bounding box center [780, 435] width 319 height 45
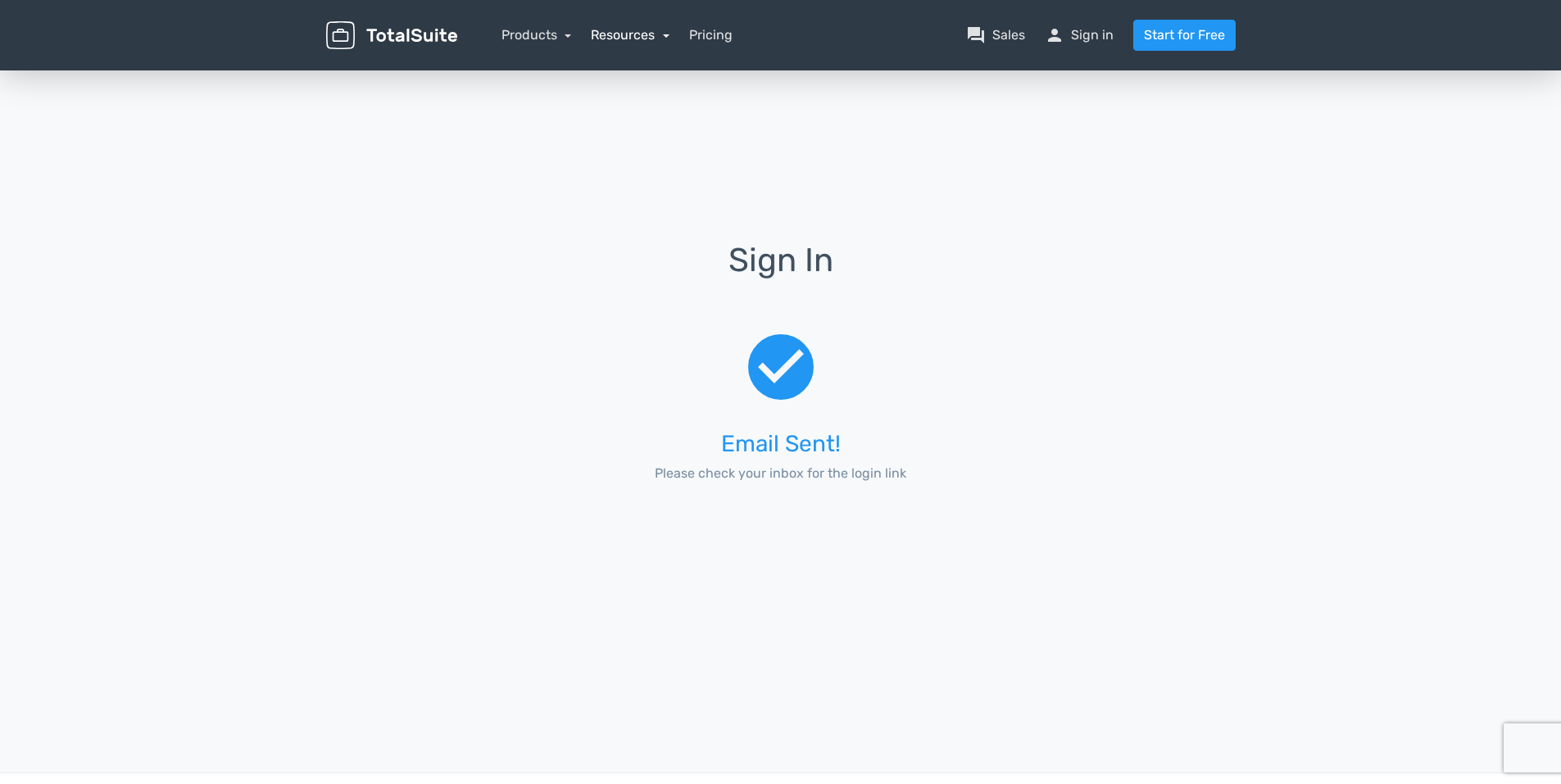
click at [630, 39] on link "Resources" at bounding box center [630, 35] width 79 height 16
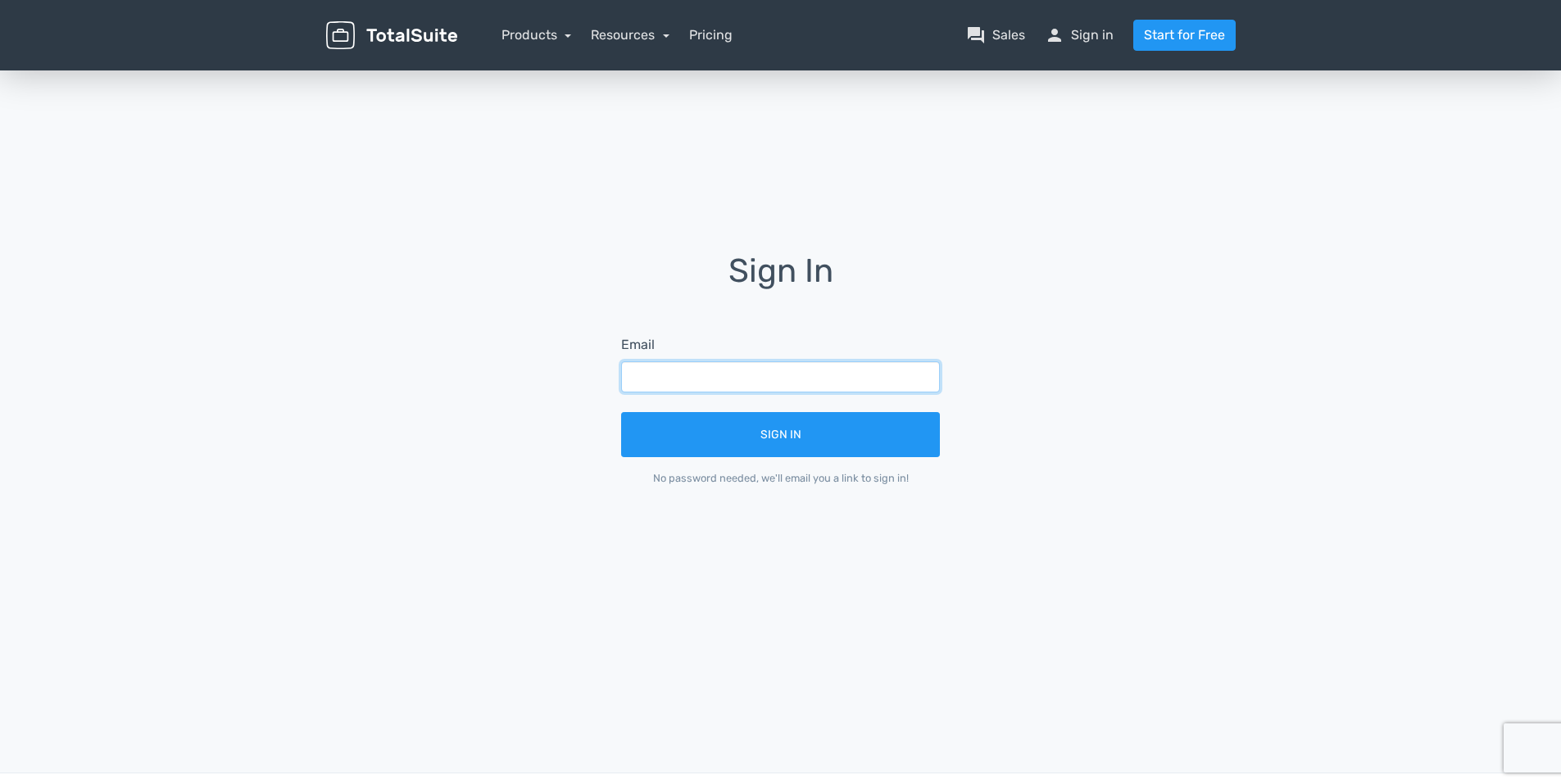
click at [715, 374] on input "text" at bounding box center [780, 376] width 319 height 31
type input "[EMAIL_ADDRESS][DOMAIN_NAME]"
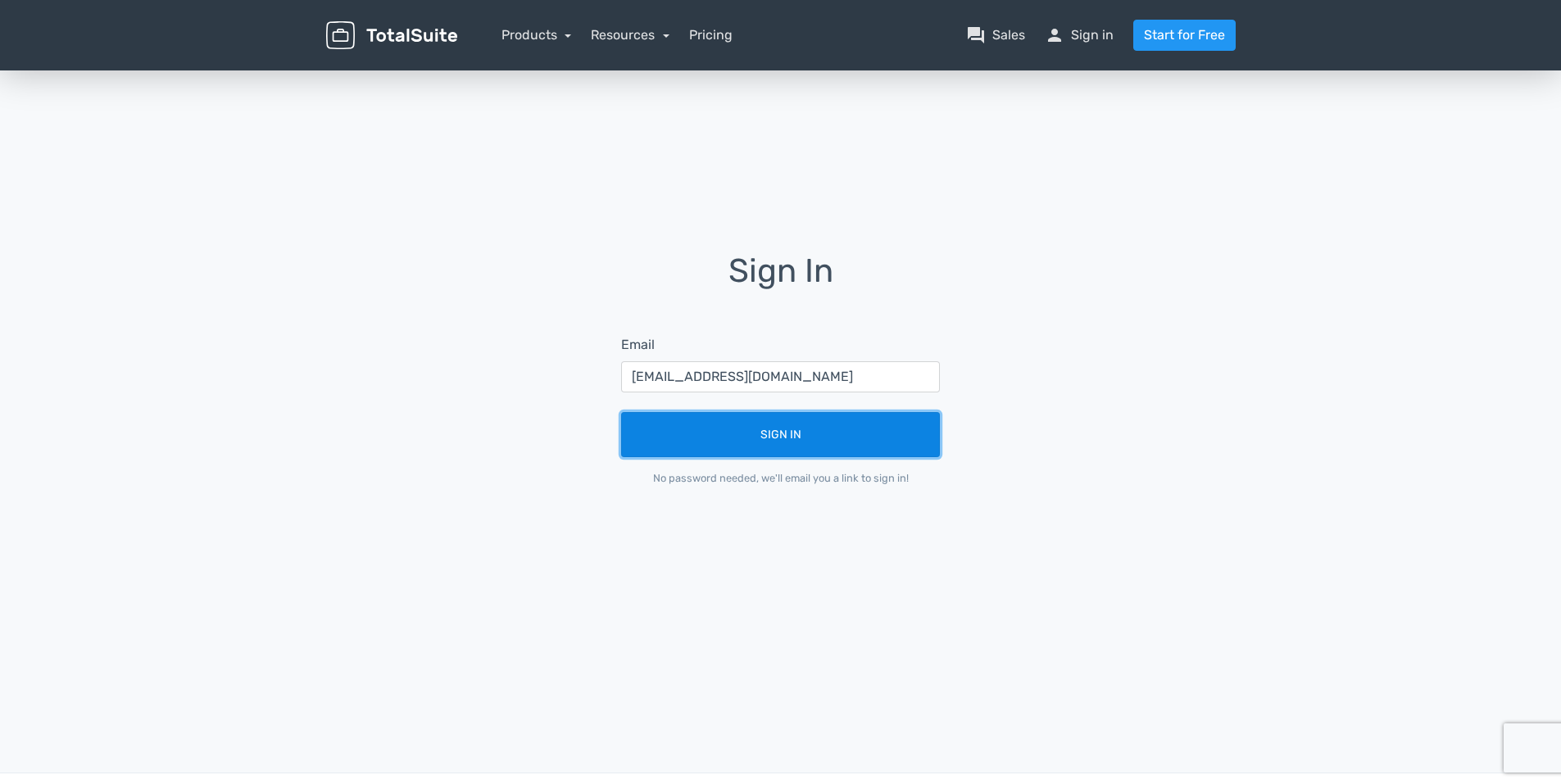
click at [777, 436] on button "Sign In" at bounding box center [780, 435] width 319 height 45
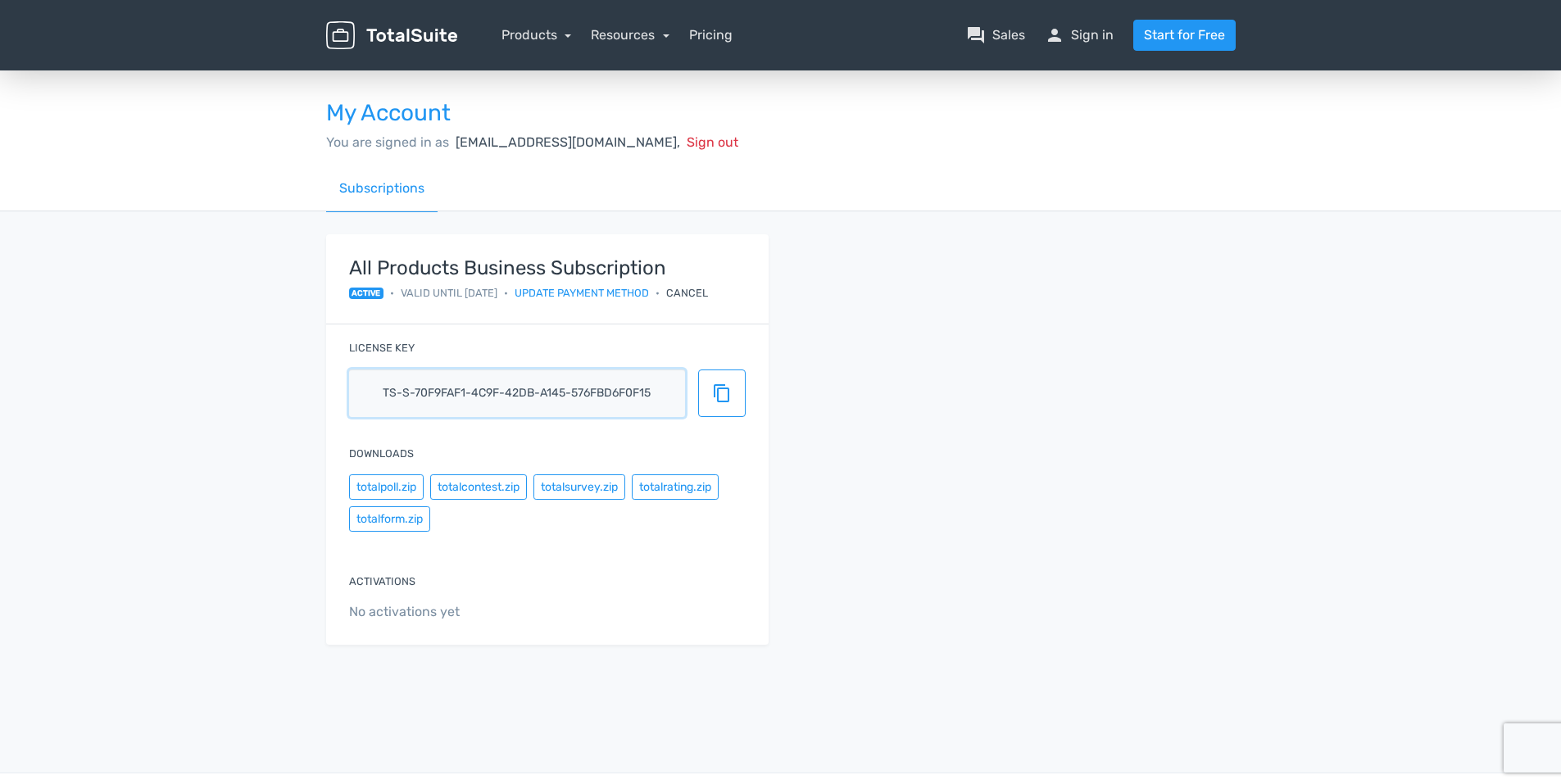
drag, startPoint x: 381, startPoint y: 391, endPoint x: 678, endPoint y: 381, distance: 297.2
click at [678, 381] on input "ts-s-70f9faf1-4c9f-42db-a145-576fbd6f0f15" at bounding box center [517, 393] width 336 height 48
click at [725, 407] on button "content_copy" at bounding box center [721, 393] width 48 height 48
click at [401, 485] on button "totalpoll.zip" at bounding box center [386, 486] width 75 height 25
click at [480, 489] on button "totalcontest.zip" at bounding box center [478, 486] width 96 height 25
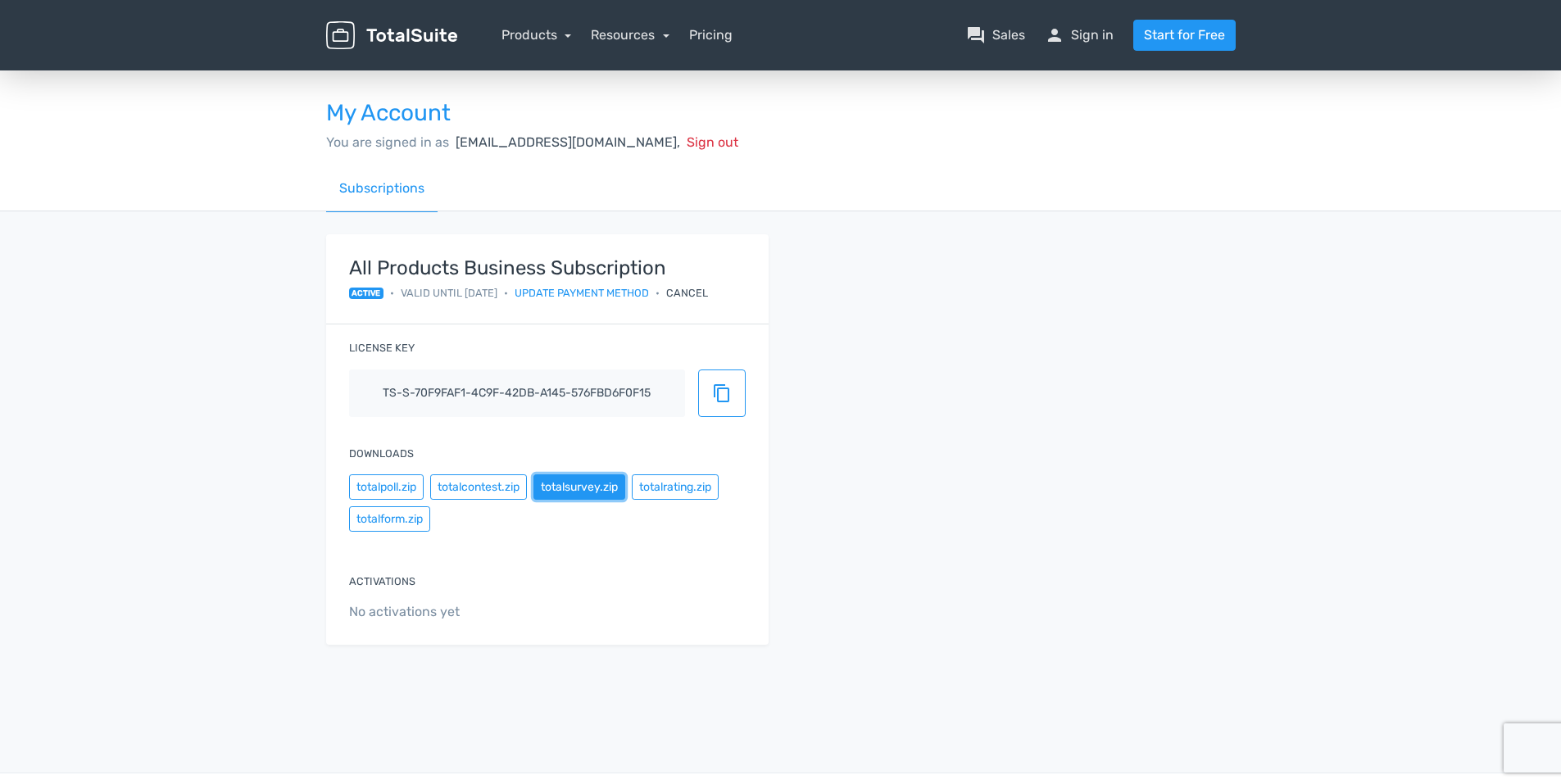
click at [586, 487] on button "totalsurvey.zip" at bounding box center [579, 486] width 91 height 25
click at [687, 486] on button "totalrating.zip" at bounding box center [674, 486] width 87 height 25
click at [379, 519] on button "totalform.zip" at bounding box center [389, 518] width 81 height 25
click at [708, 397] on button "content_copy" at bounding box center [721, 393] width 48 height 48
click at [624, 42] on link "Resources" at bounding box center [630, 35] width 79 height 16
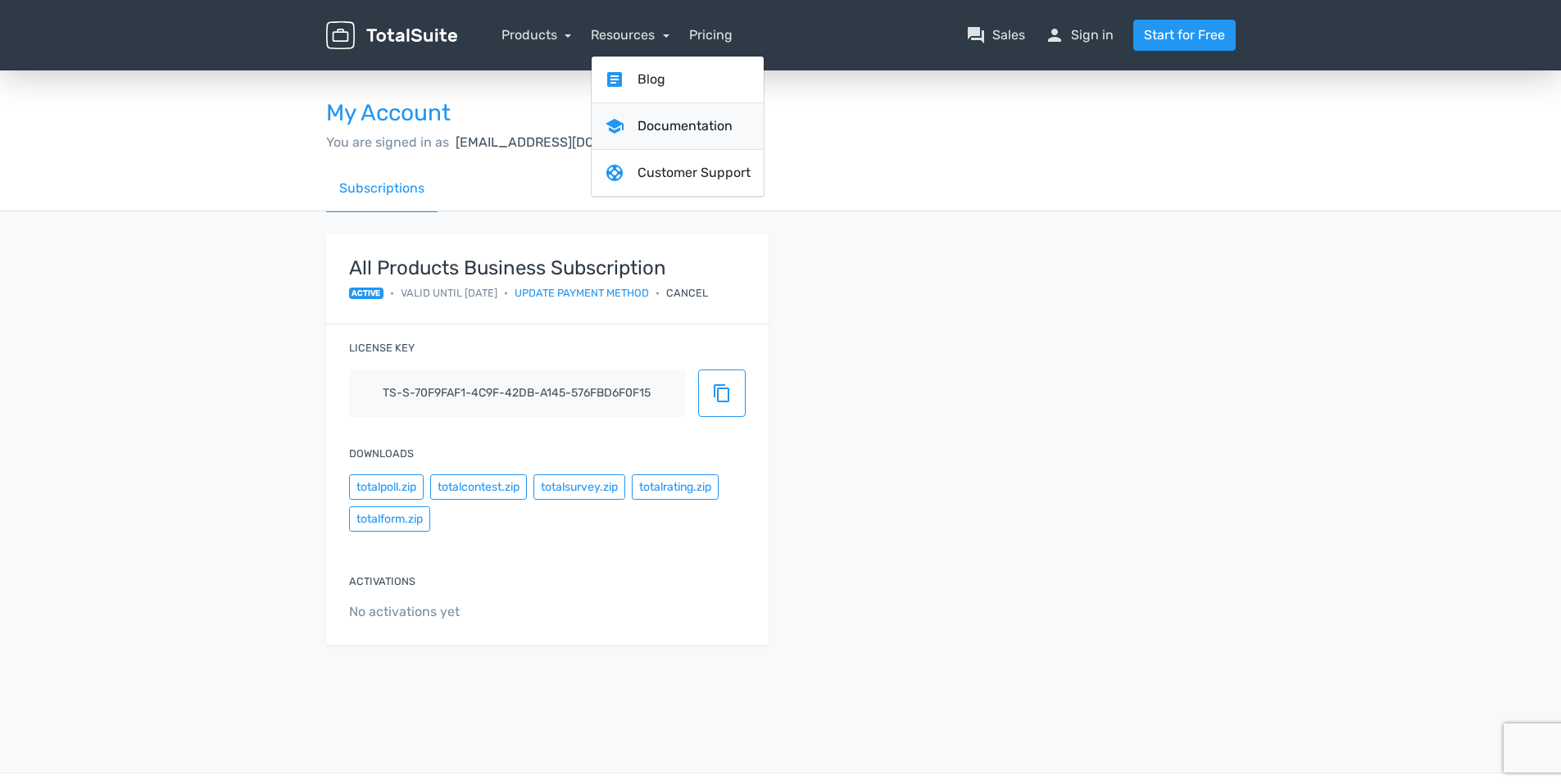
click at [678, 127] on link "school Documentation" at bounding box center [677, 126] width 172 height 47
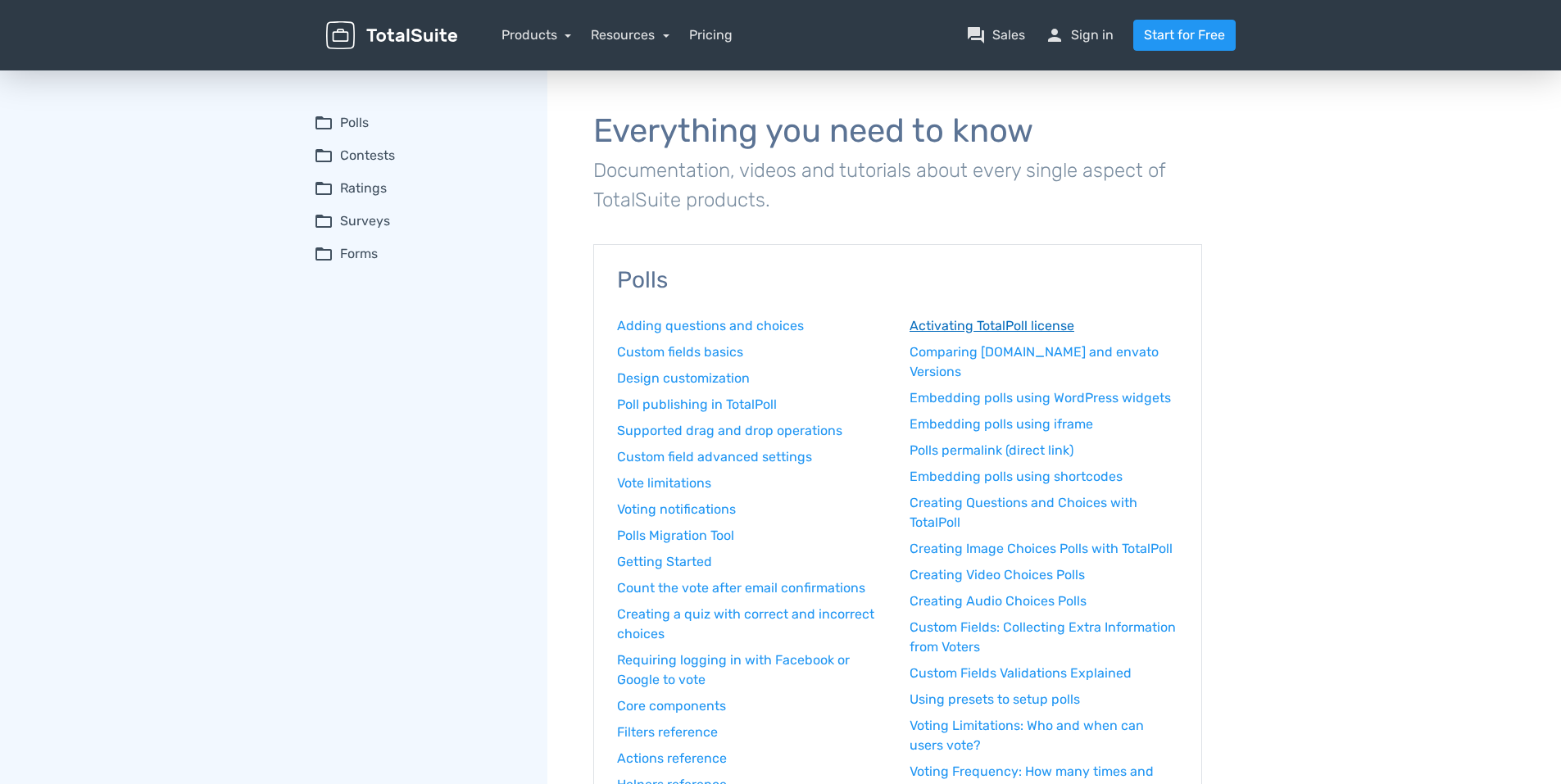
click at [1041, 322] on link "Activating TotalPoll license" at bounding box center [1044, 326] width 269 height 19
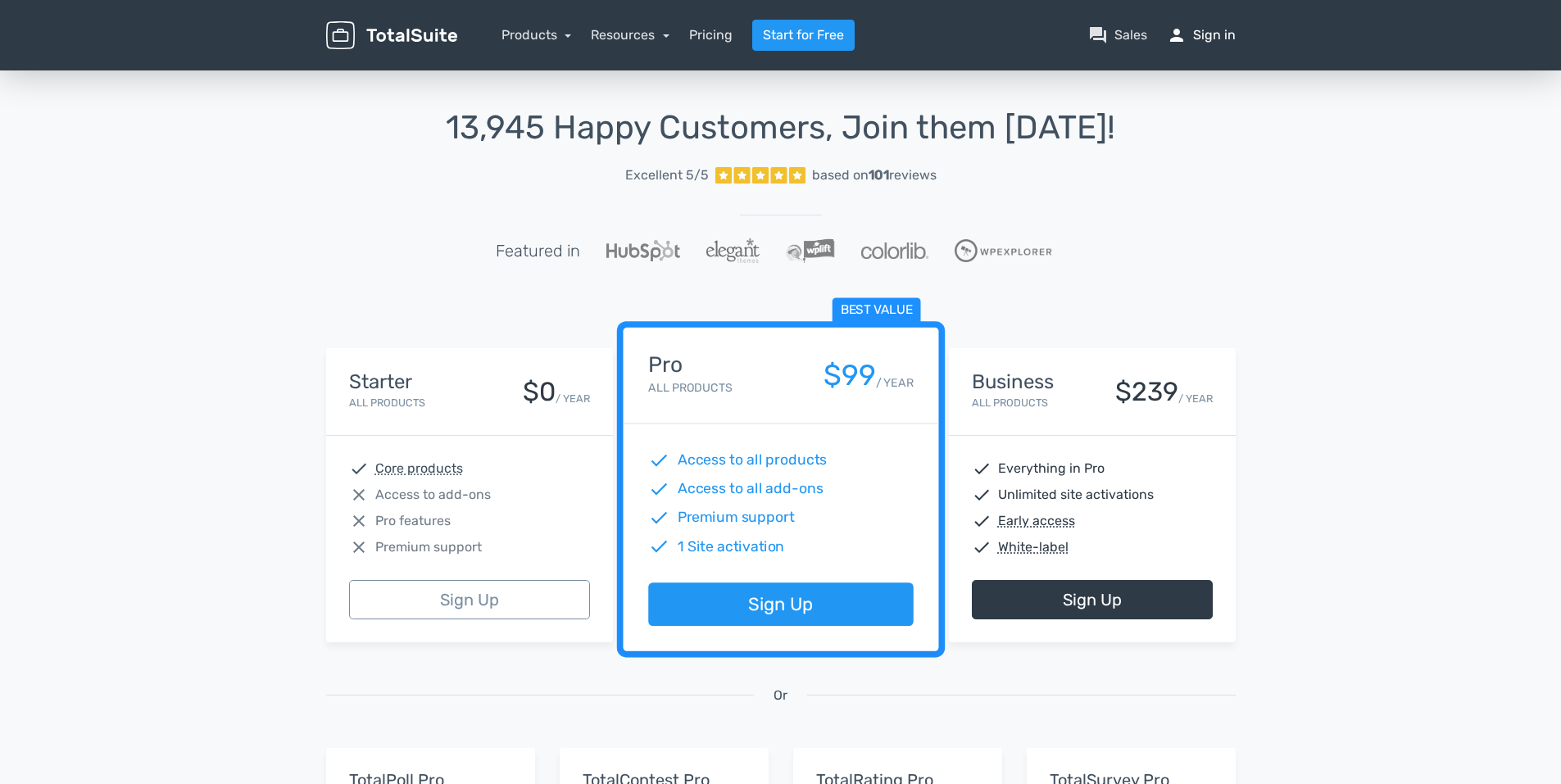
click at [1216, 27] on link "person Sign in" at bounding box center [1201, 35] width 69 height 19
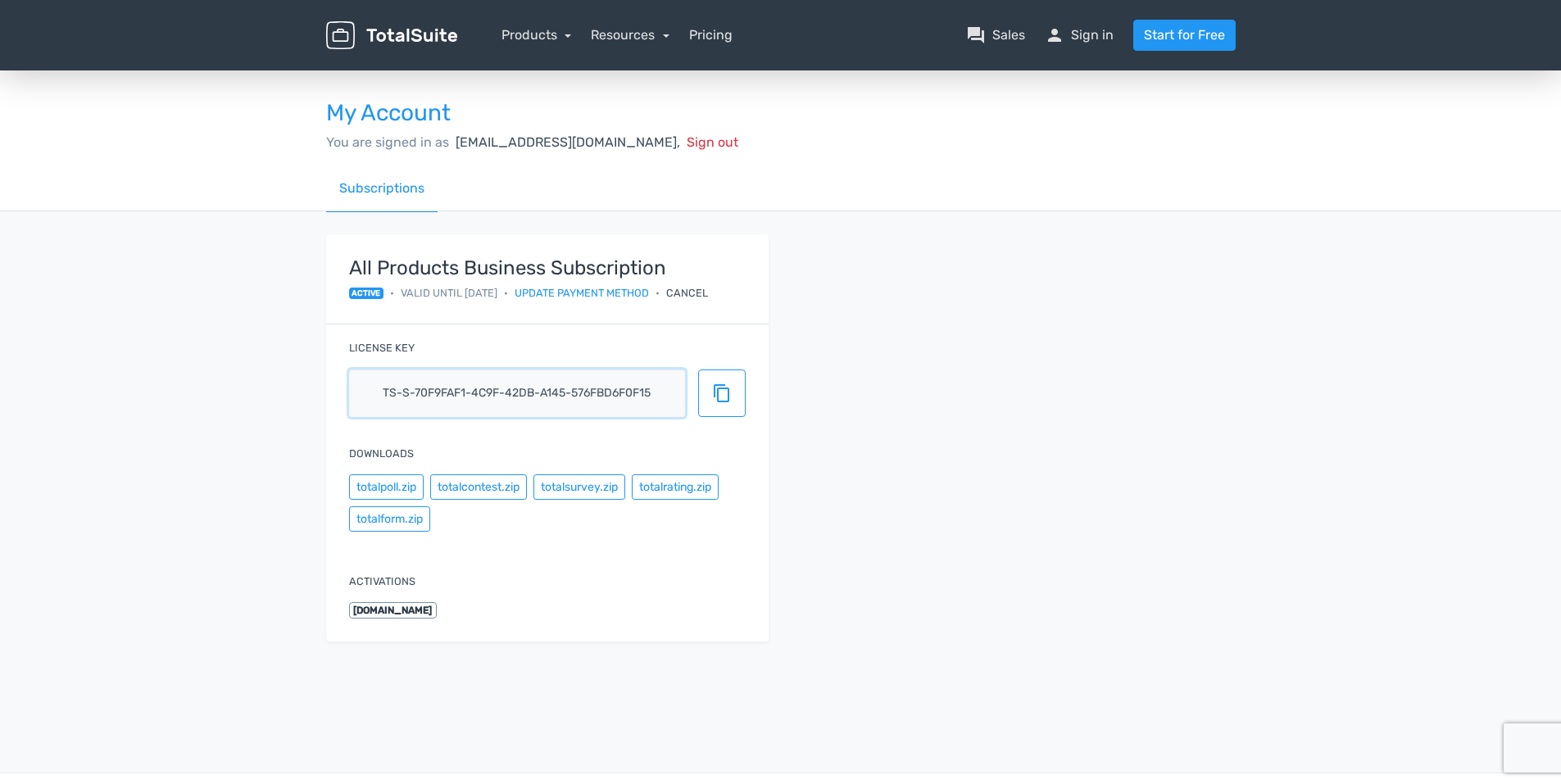
click at [512, 388] on input "ts-s-70f9faf1-4c9f-42db-a145-576fbd6f0f15" at bounding box center [517, 393] width 336 height 48
